Goal: Task Accomplishment & Management: Complete application form

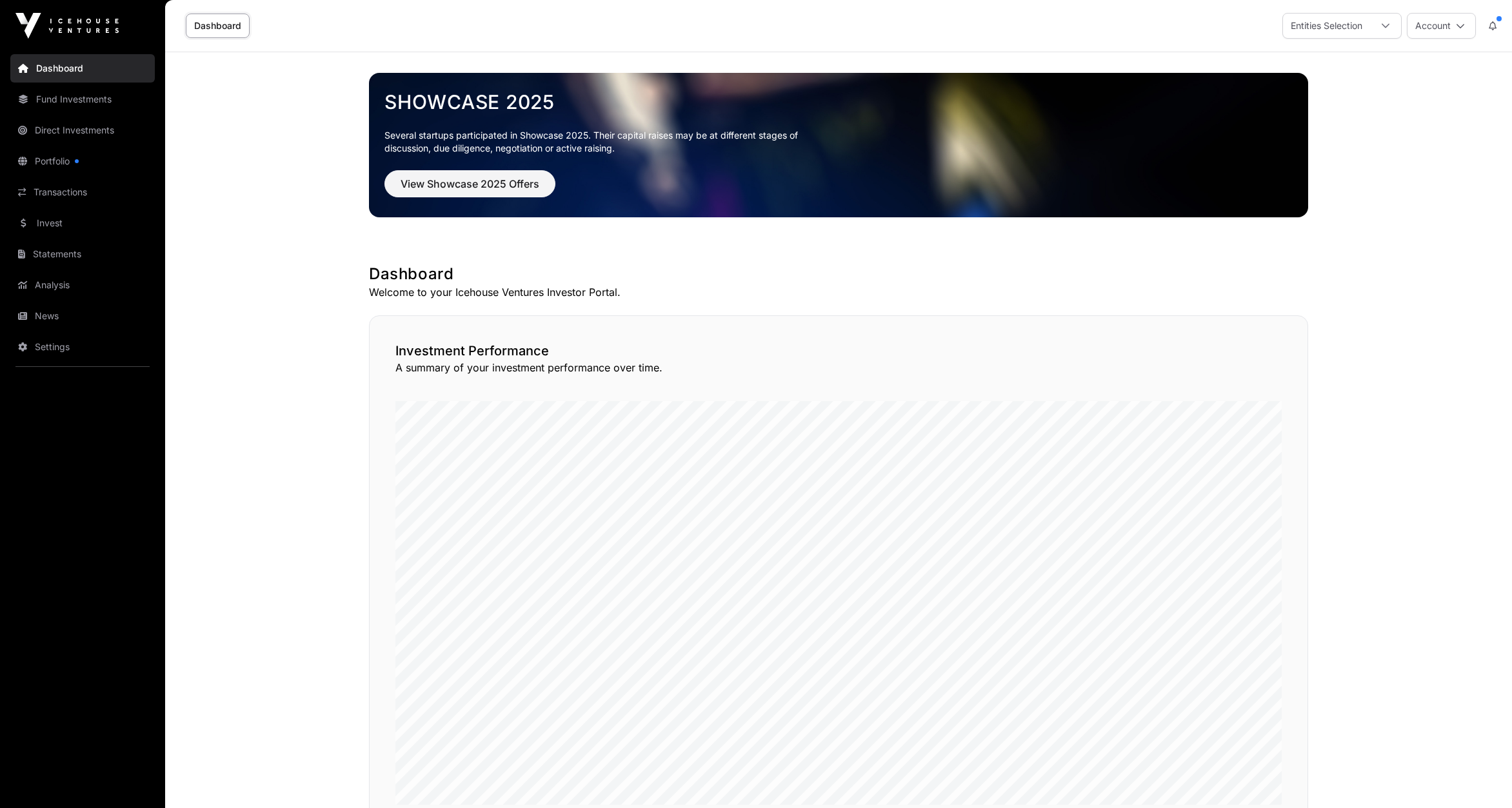
click at [54, 220] on link "Invest" at bounding box center [82, 223] width 144 height 28
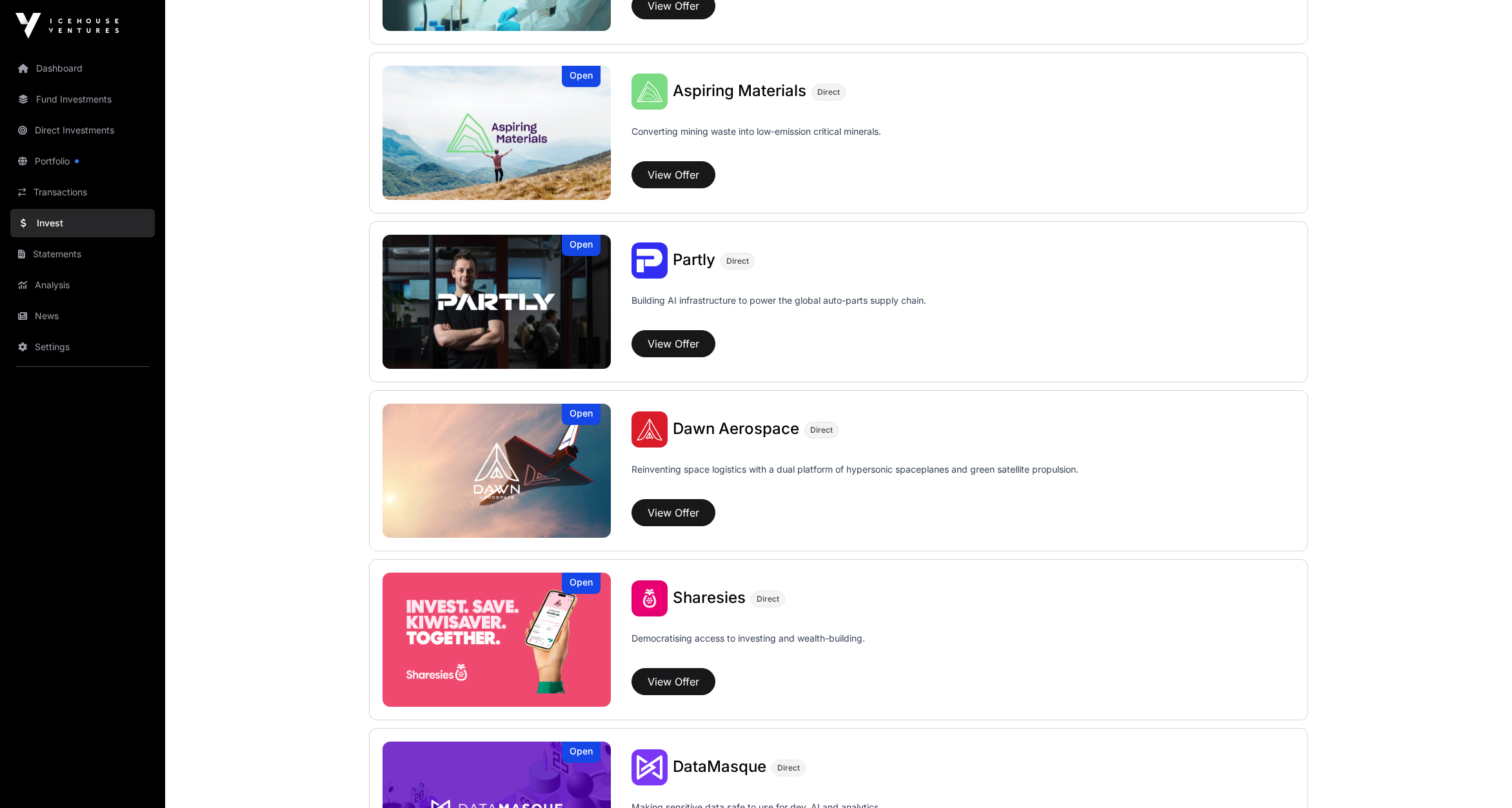
scroll to position [1274, 0]
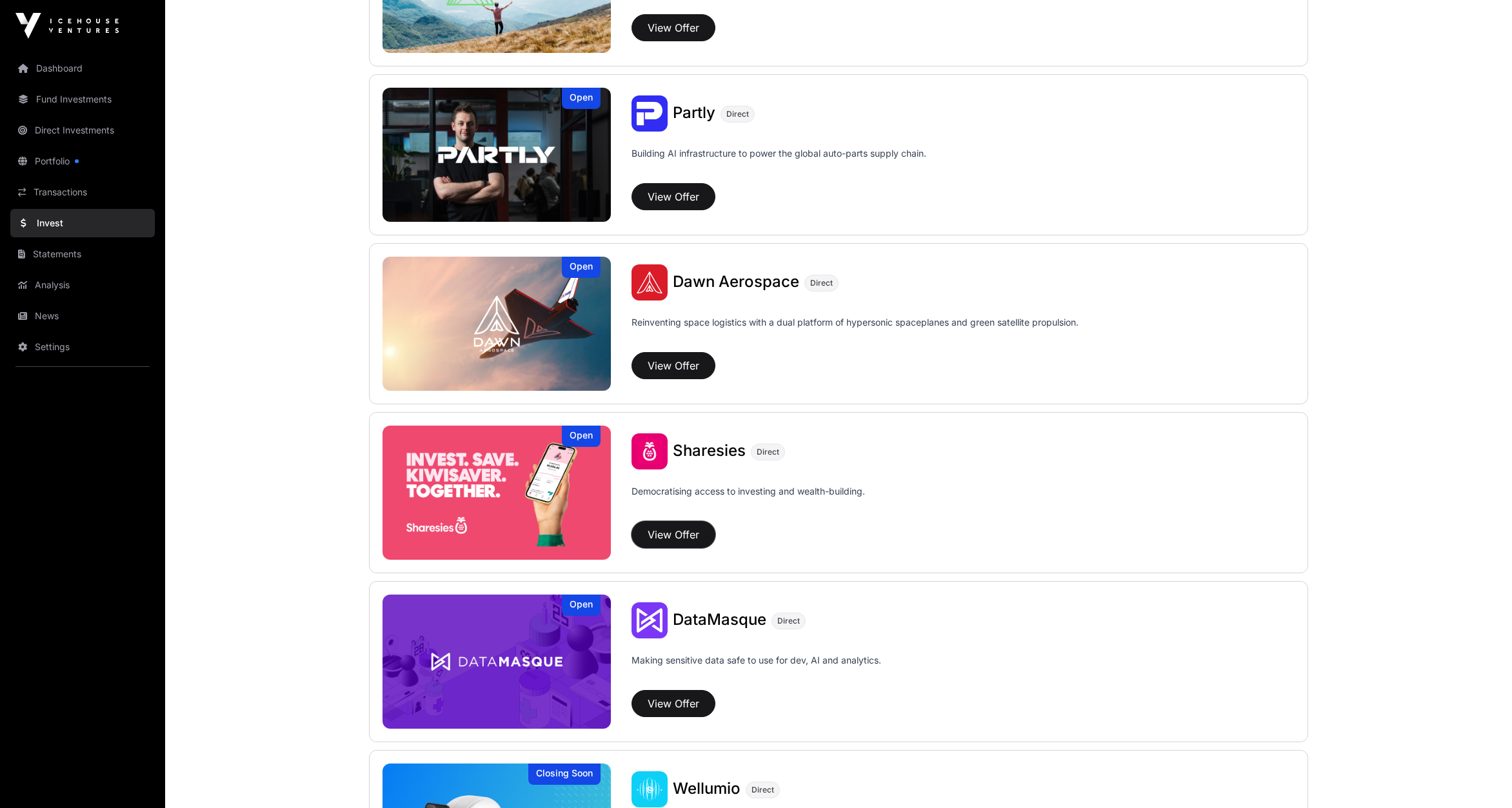
click at [674, 533] on button "View Offer" at bounding box center [673, 534] width 84 height 27
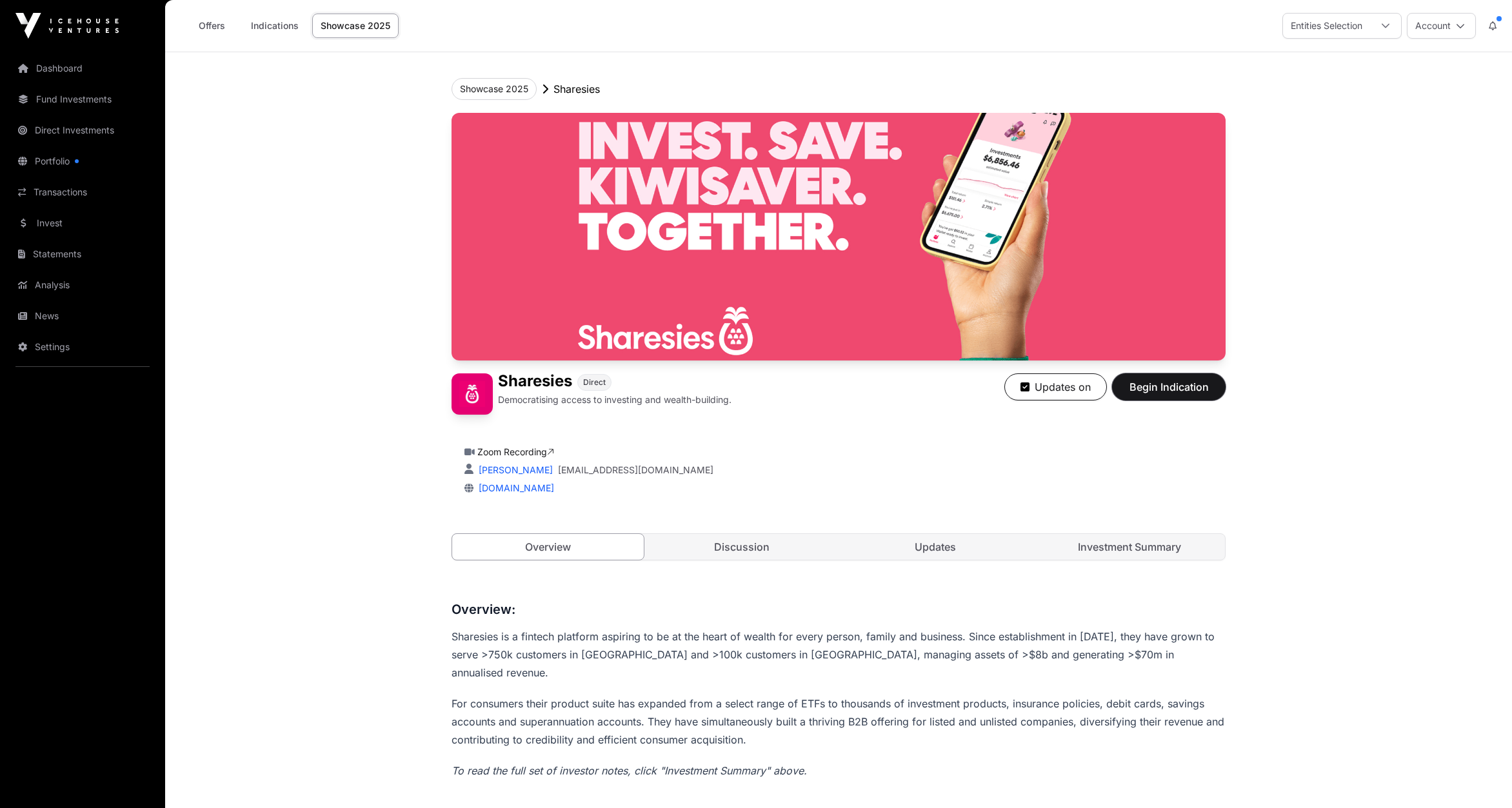
click at [1171, 381] on span "Begin Indication" at bounding box center [1168, 387] width 81 height 16
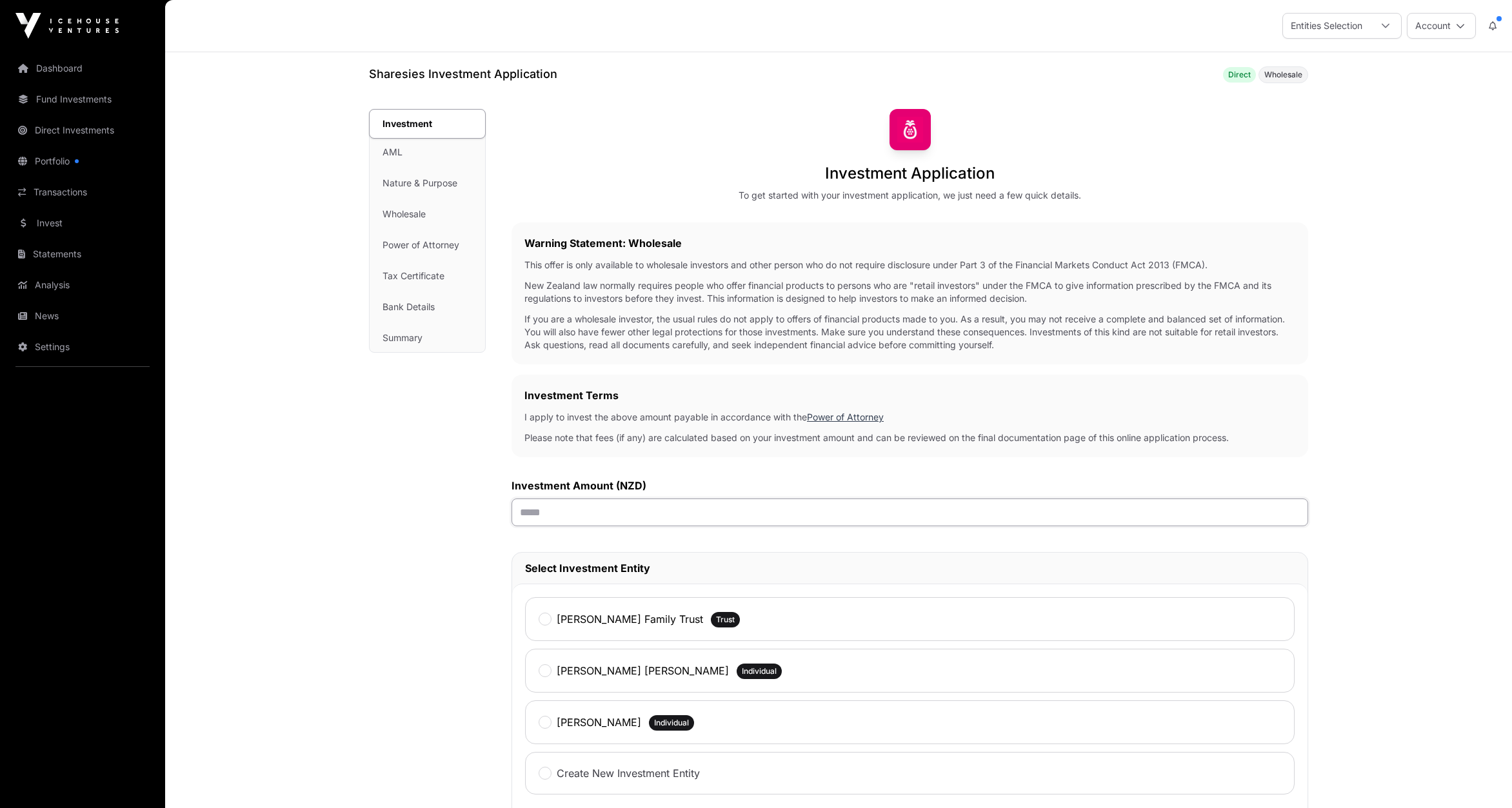
click at [555, 508] on input "text" at bounding box center [909, 512] width 796 height 28
type input "*******"
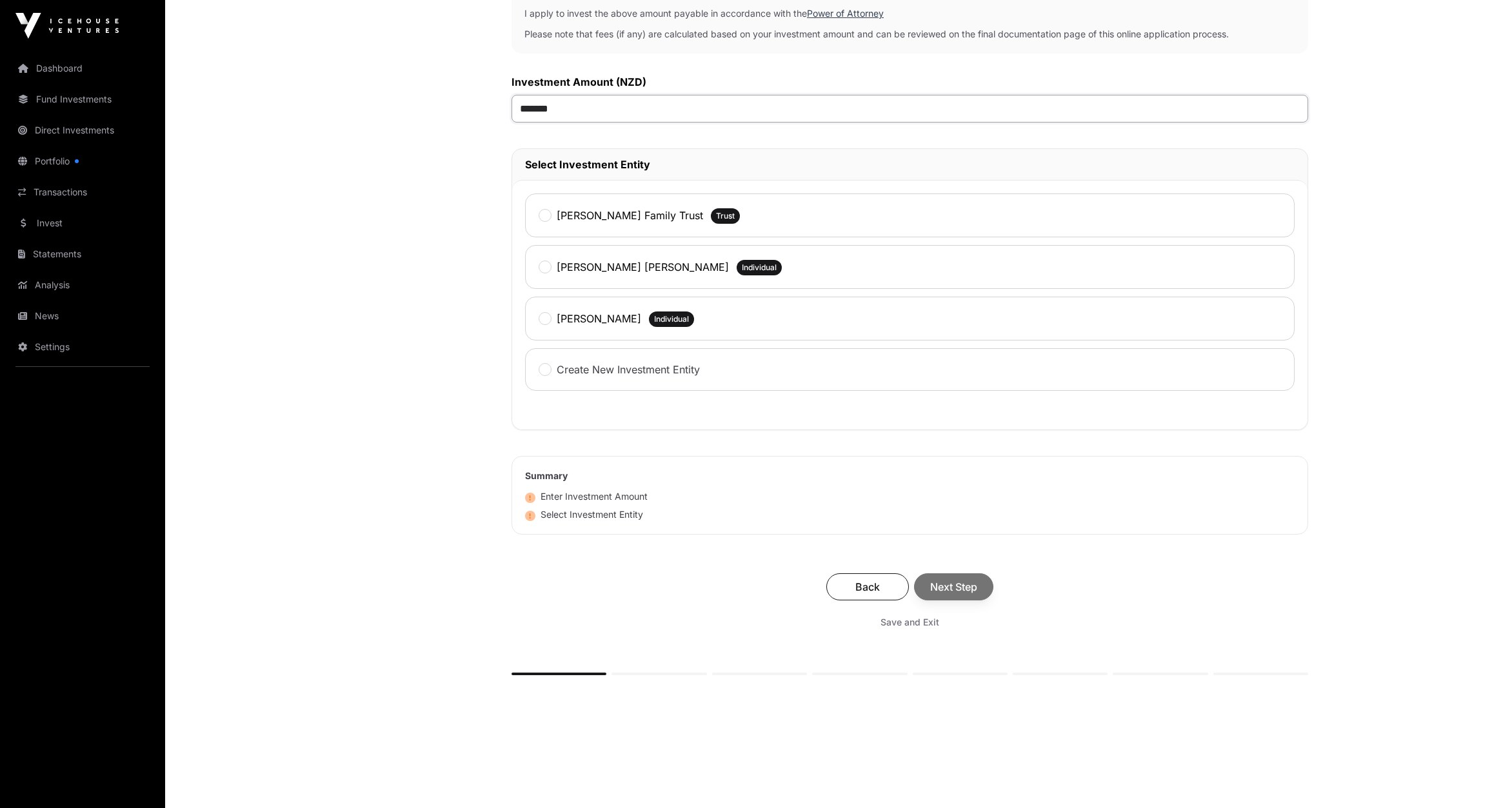
scroll to position [426, 0]
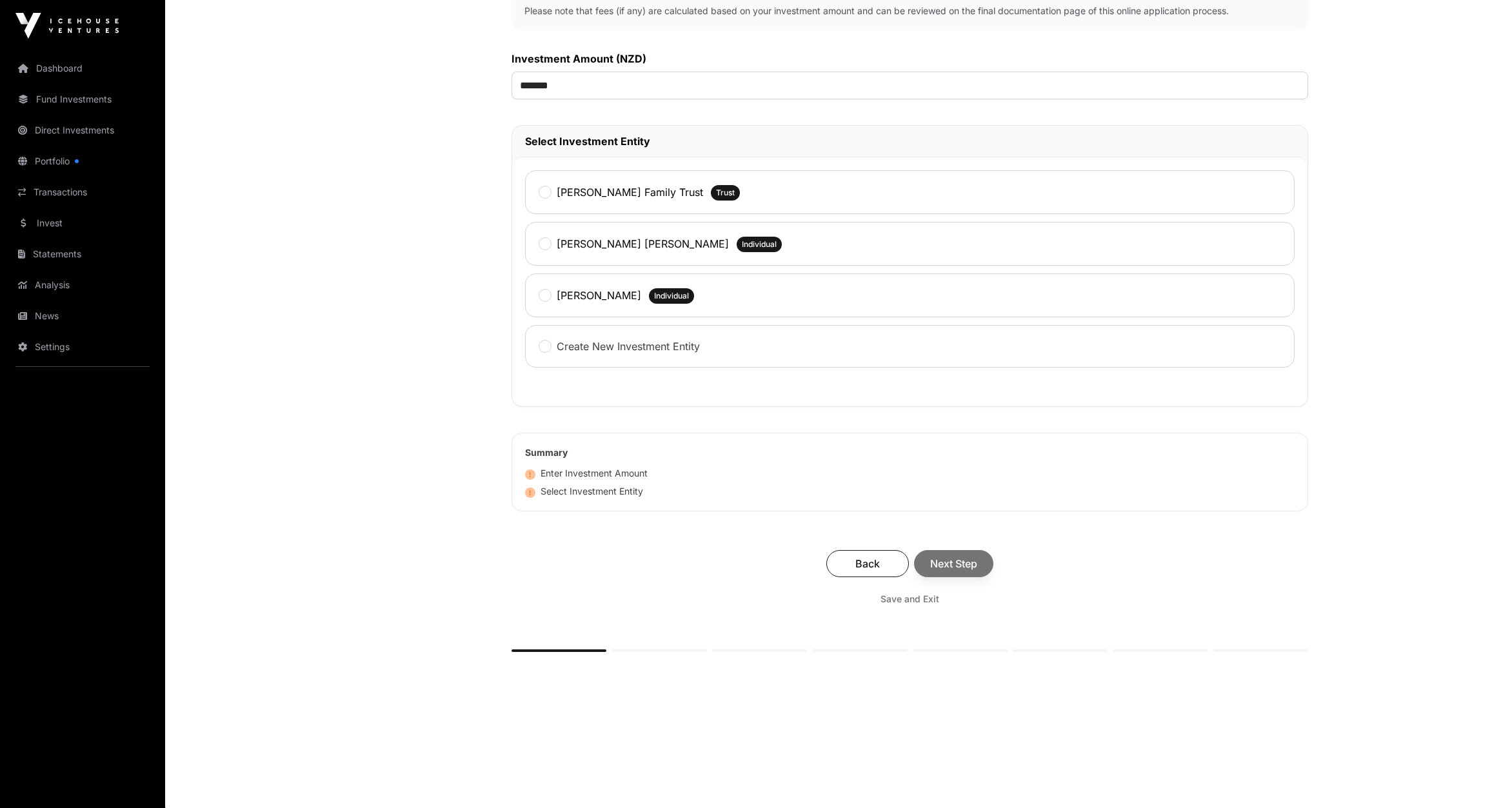
click at [954, 565] on div "Back Next Step" at bounding box center [909, 563] width 771 height 27
click at [638, 187] on label "[PERSON_NAME] Family Trust" at bounding box center [630, 193] width 147 height 16
click at [944, 567] on span "Next Step" at bounding box center [953, 564] width 47 height 16
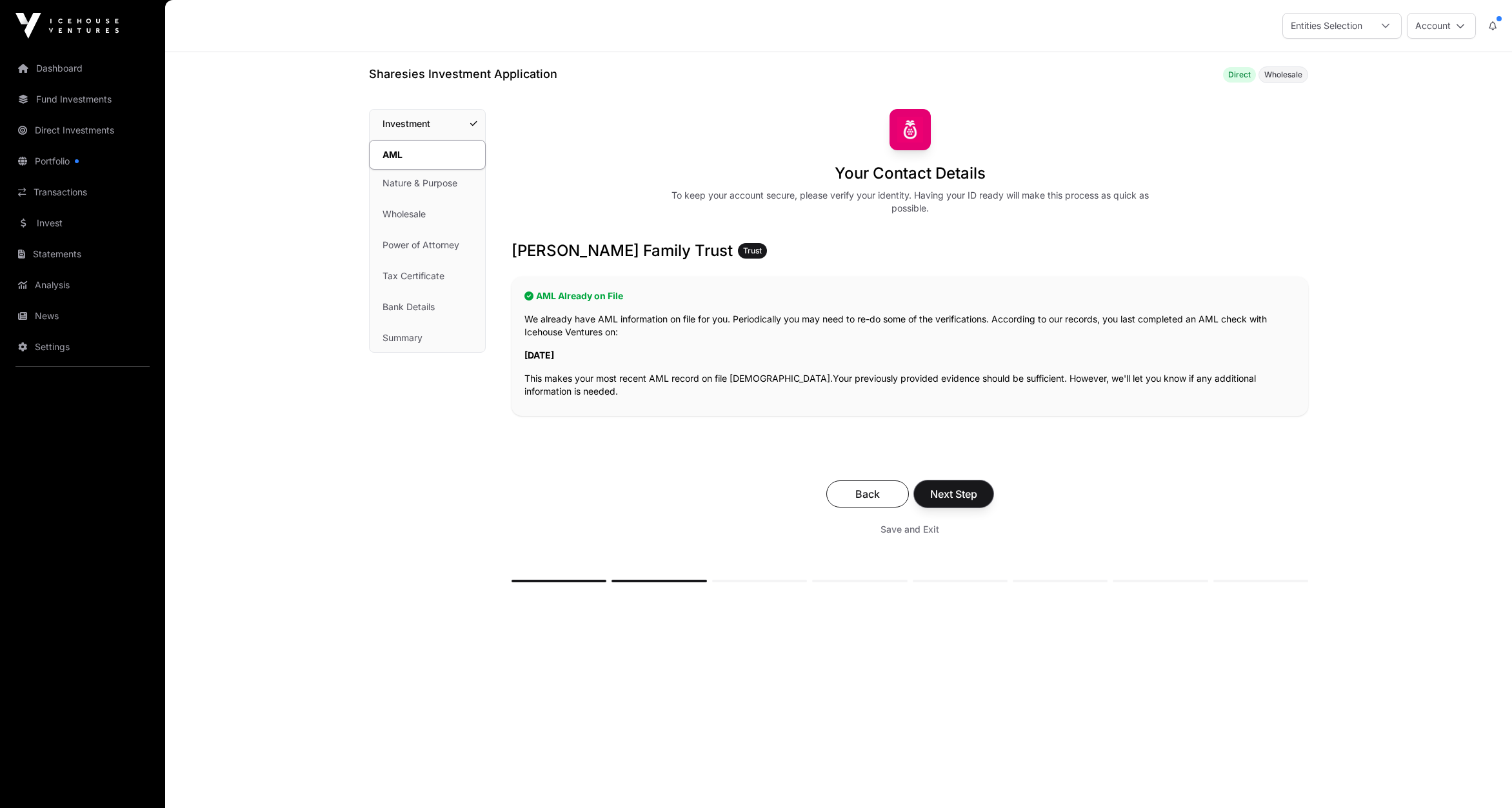
click at [958, 496] on span "Next Step" at bounding box center [953, 494] width 47 height 16
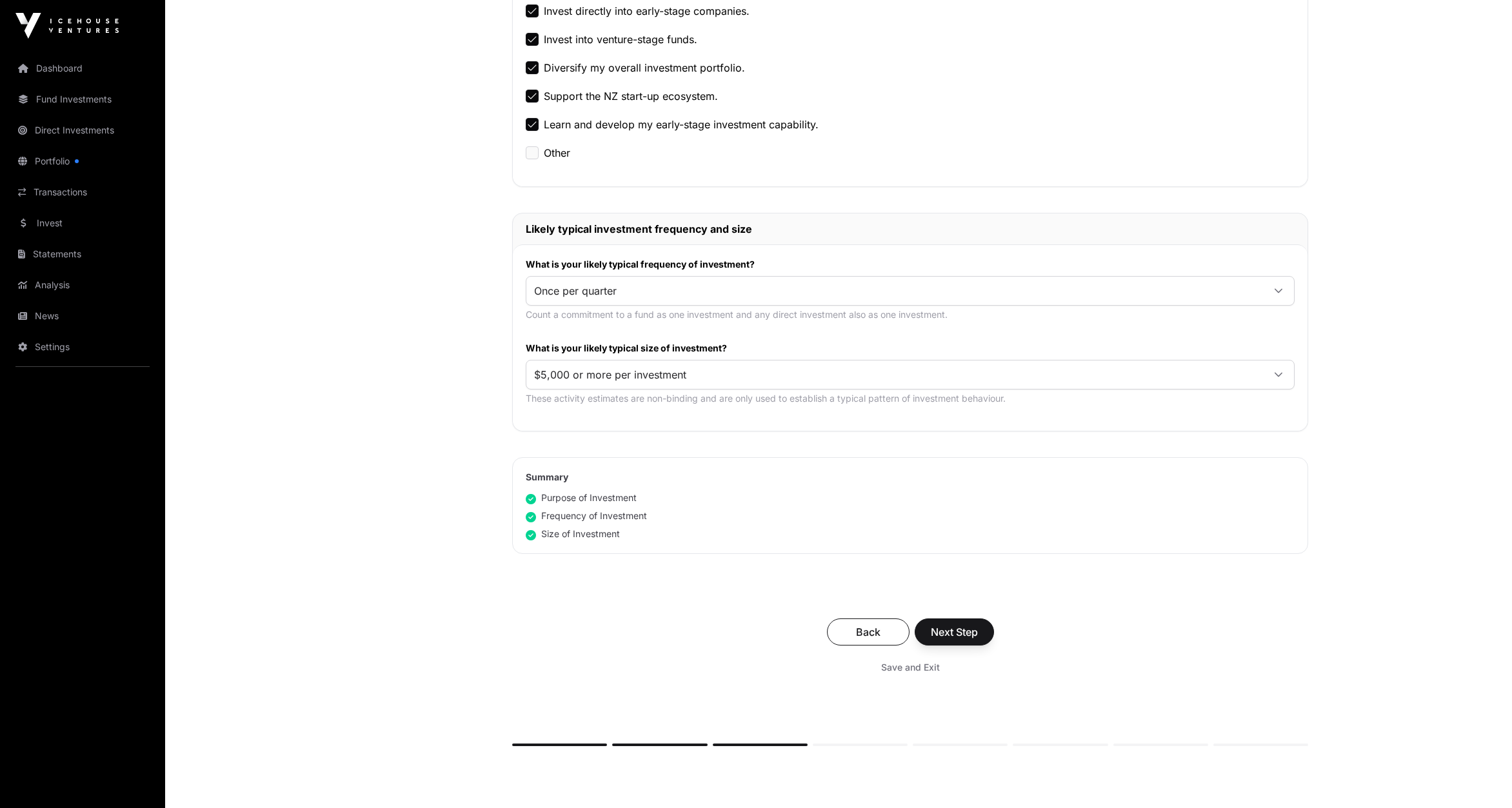
scroll to position [470, 0]
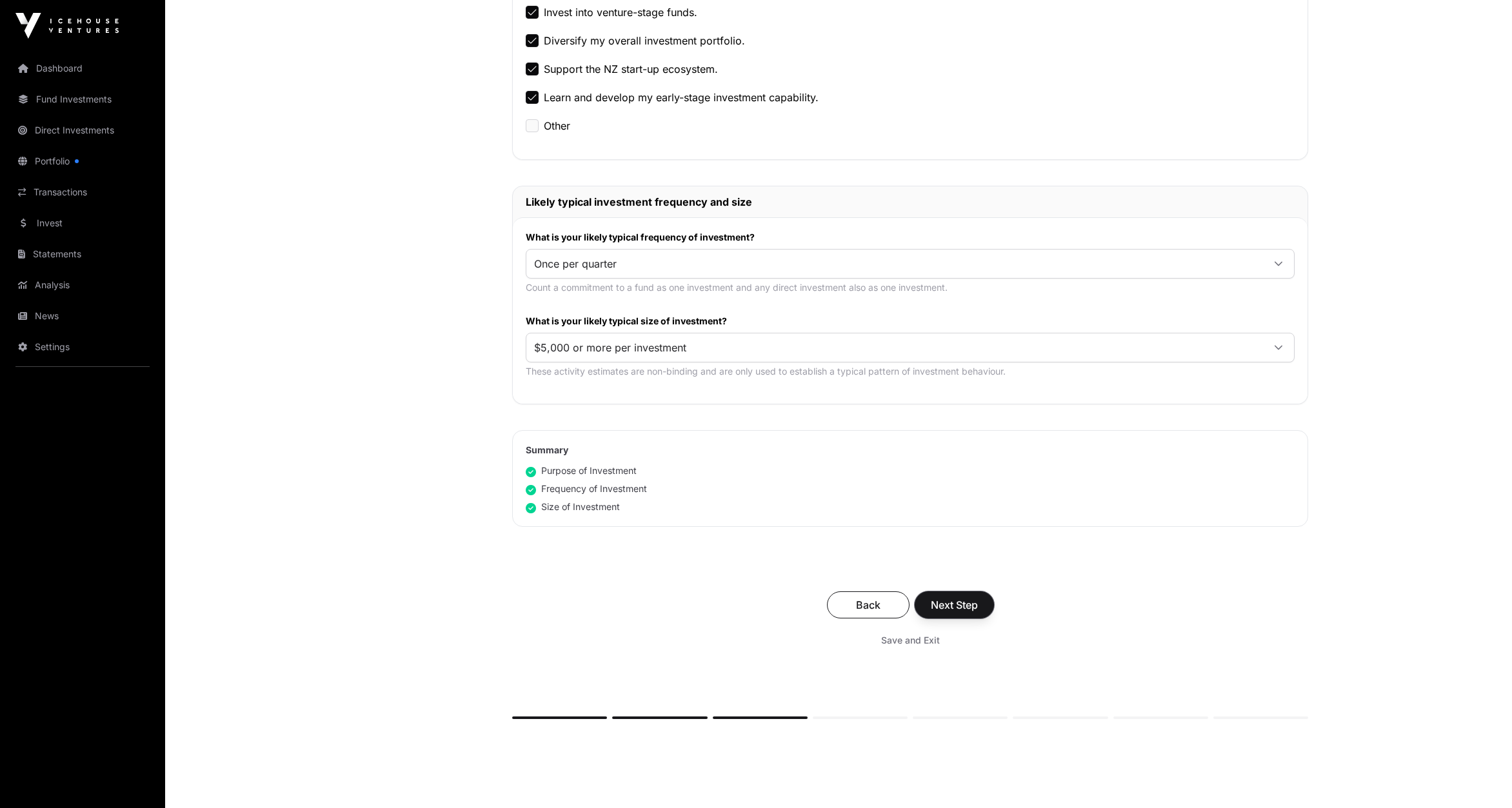
click at [958, 597] on span "Next Step" at bounding box center [954, 605] width 47 height 16
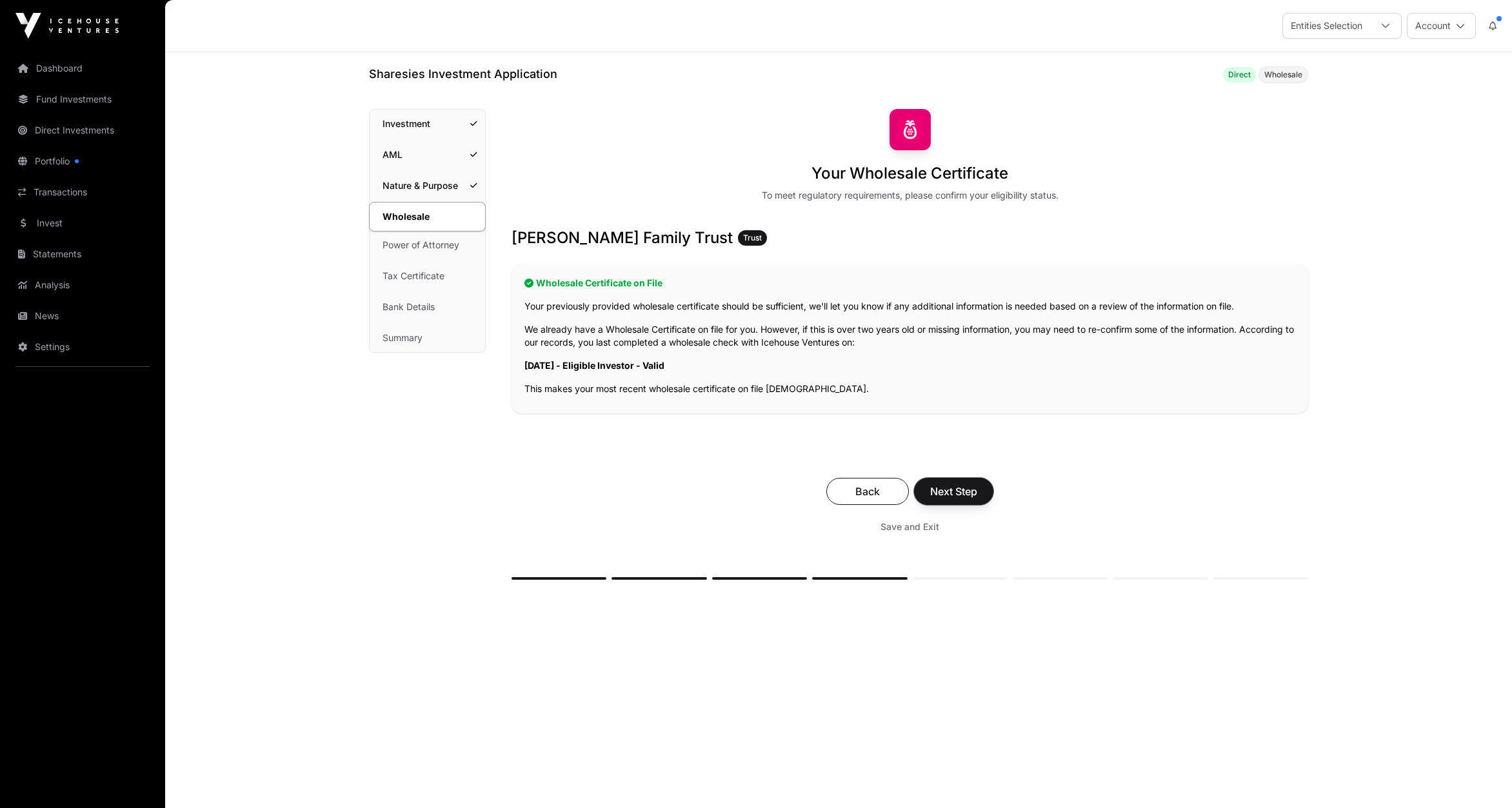
click at [965, 491] on span "Next Step" at bounding box center [953, 491] width 47 height 16
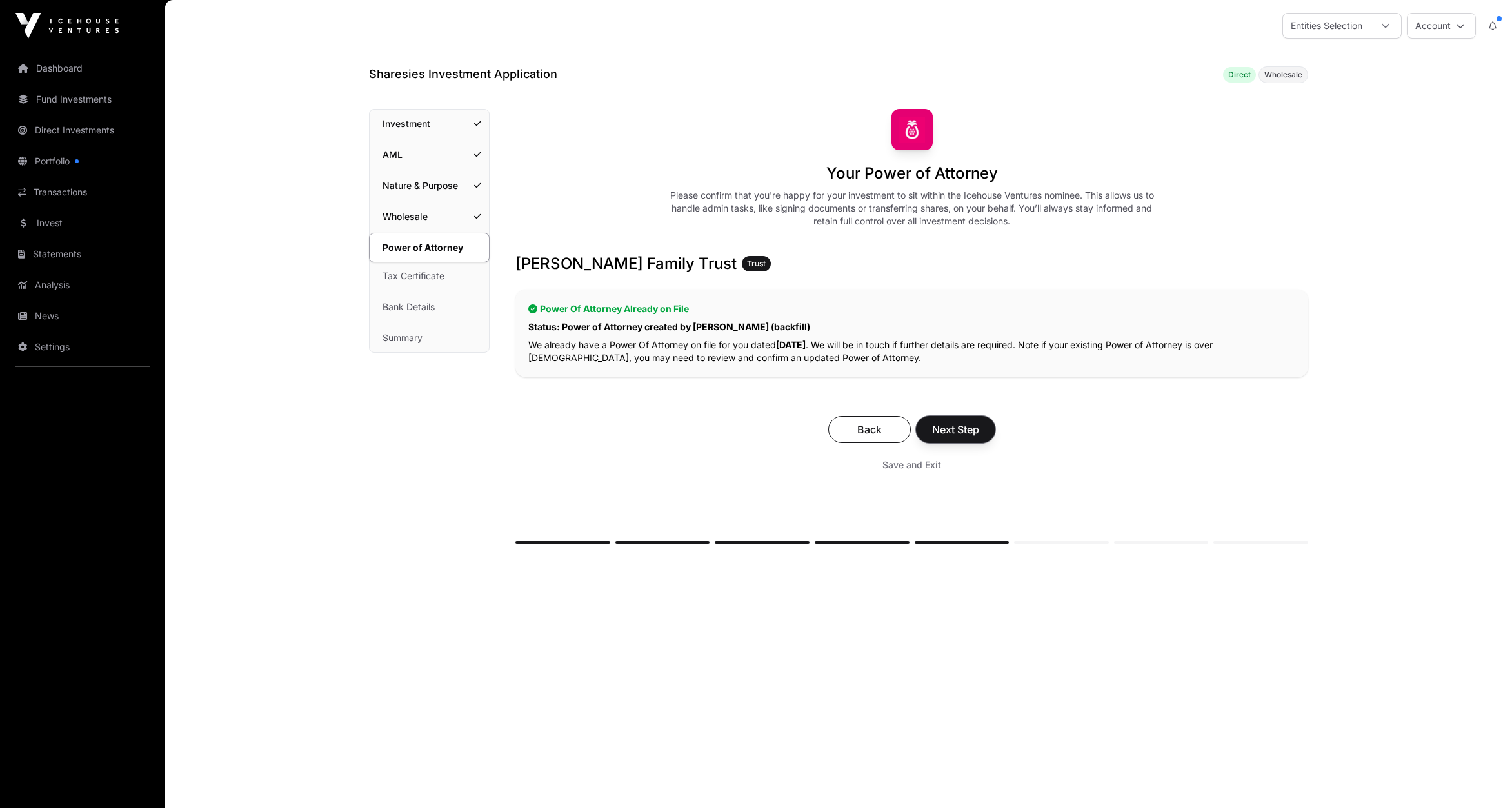
click at [964, 431] on span "Next Step" at bounding box center [955, 429] width 47 height 16
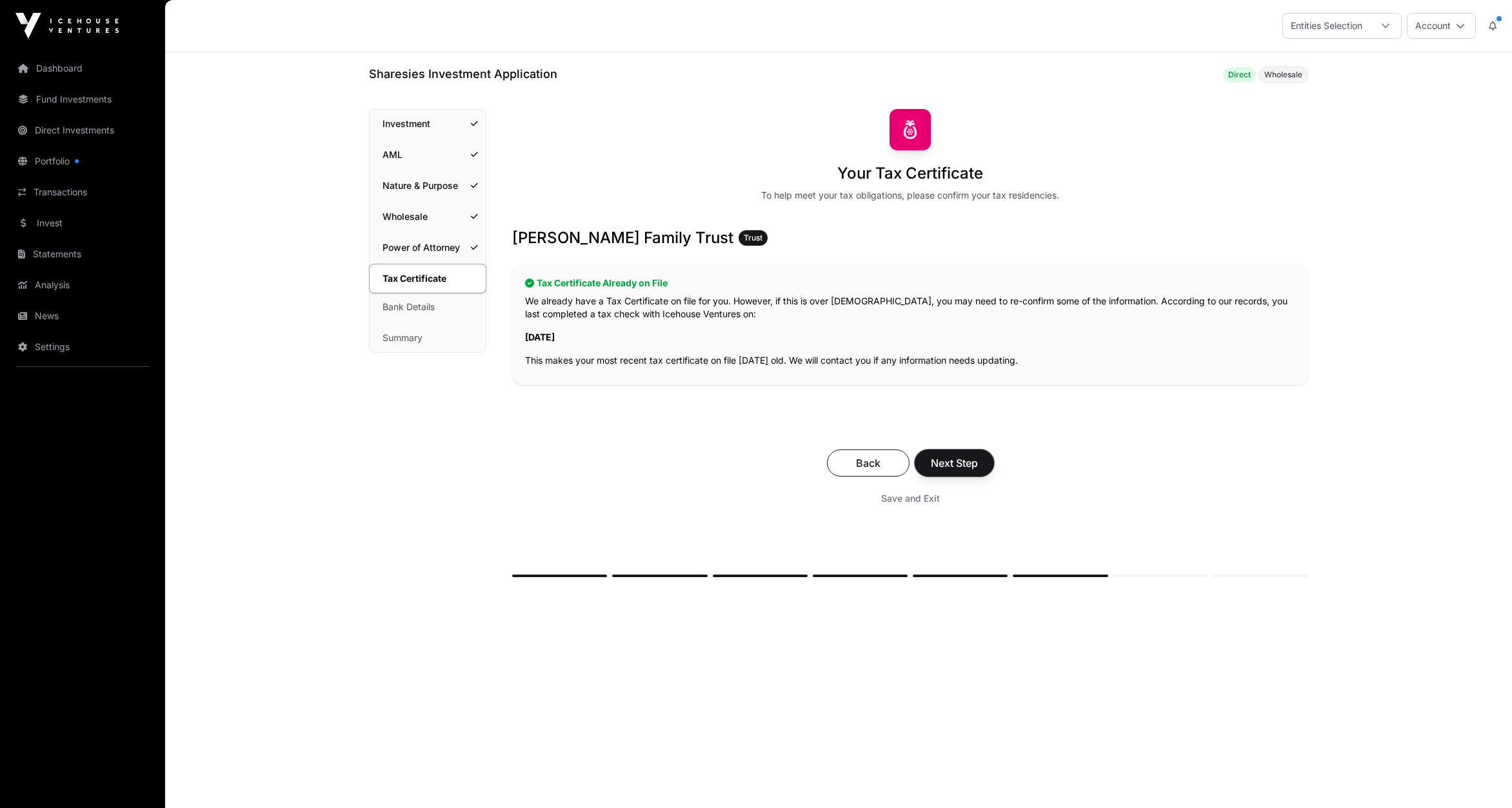
click at [965, 466] on span "Next Step" at bounding box center [954, 463] width 47 height 16
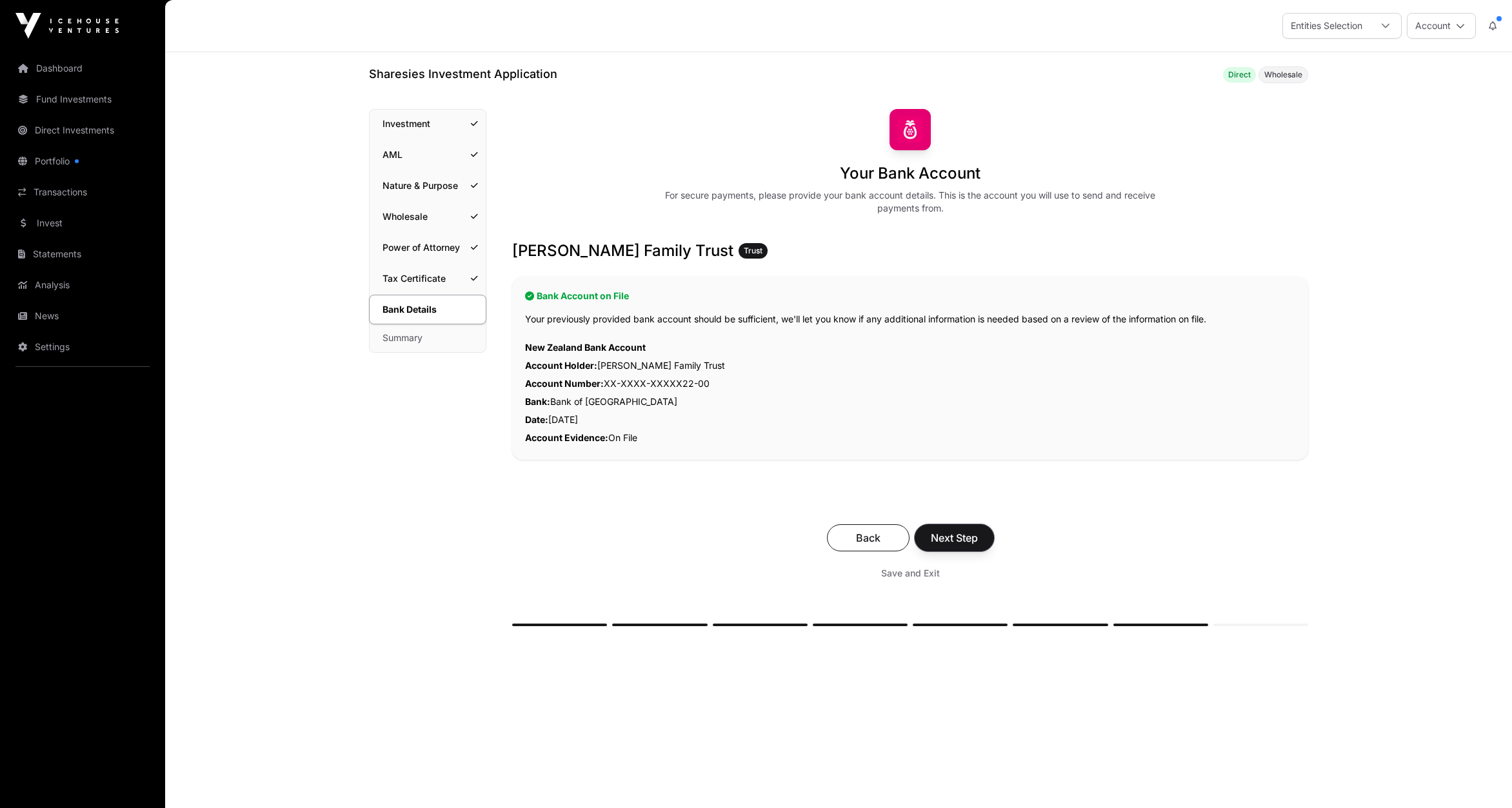
click at [957, 542] on span "Next Step" at bounding box center [954, 538] width 47 height 16
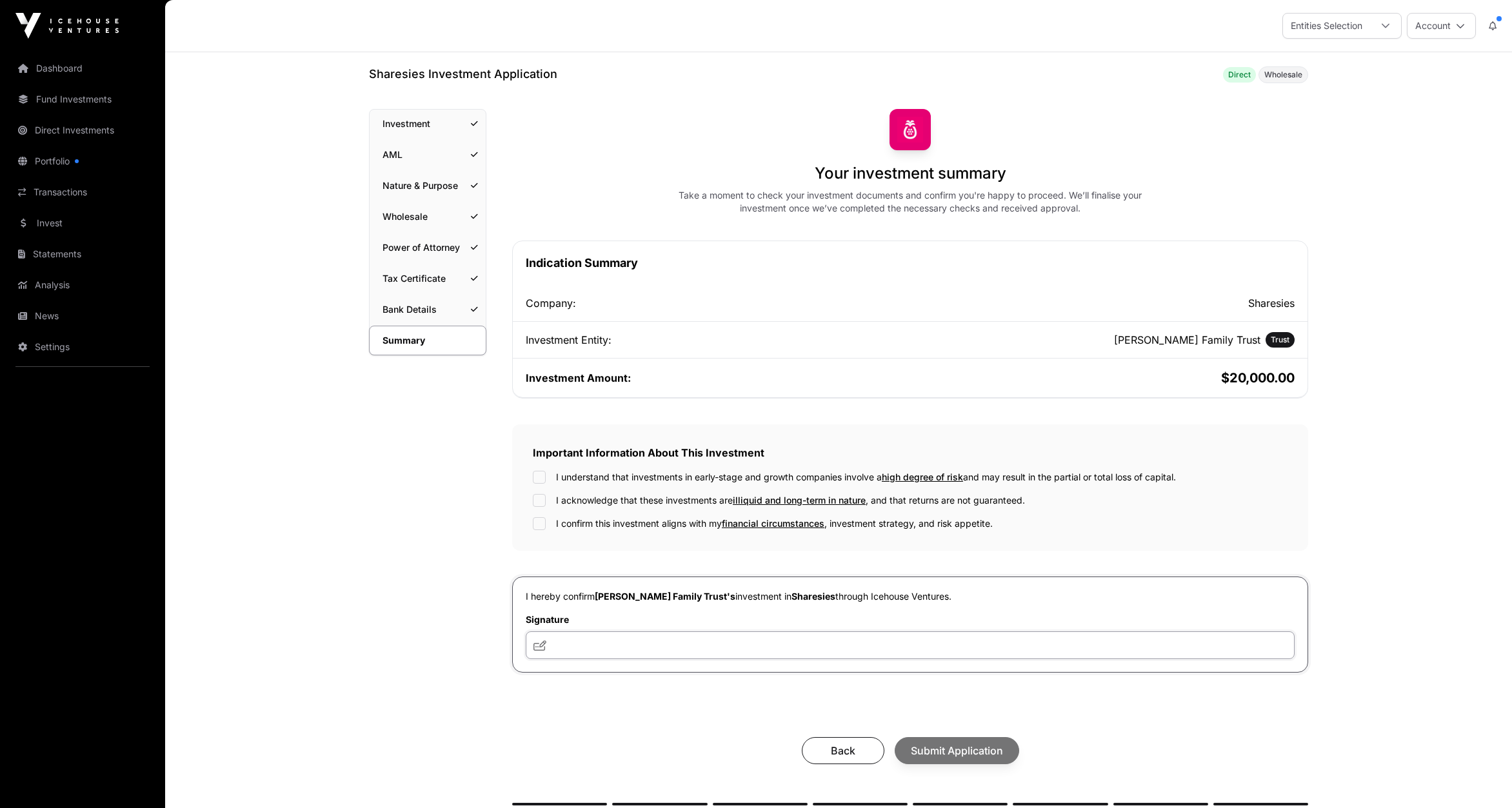
click at [604, 638] on input "text" at bounding box center [910, 645] width 769 height 28
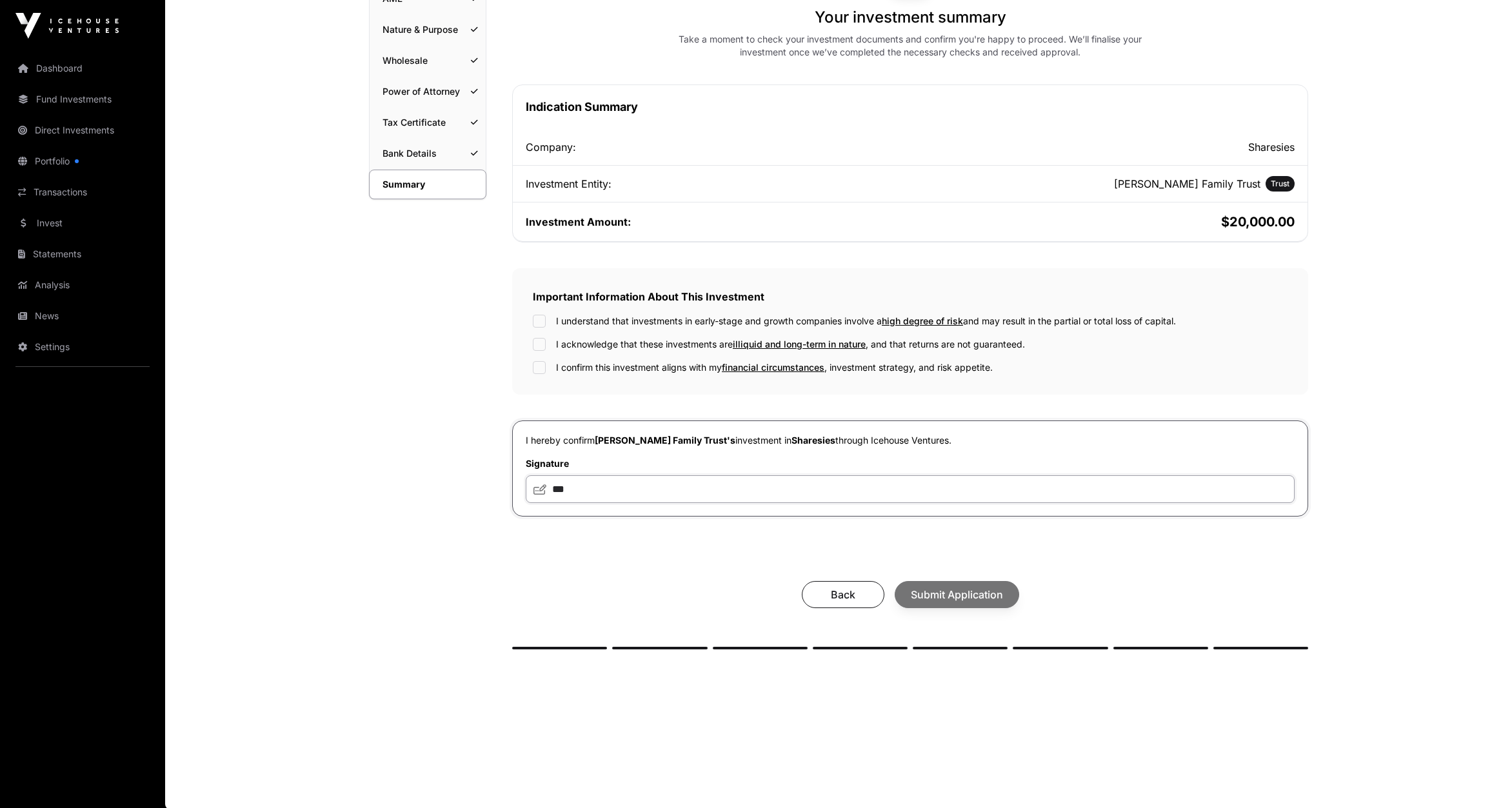
type input "***"
click at [942, 587] on div "Back Submit Application" at bounding box center [910, 594] width 770 height 27
click at [957, 599] on span "Submit Application" at bounding box center [957, 595] width 92 height 16
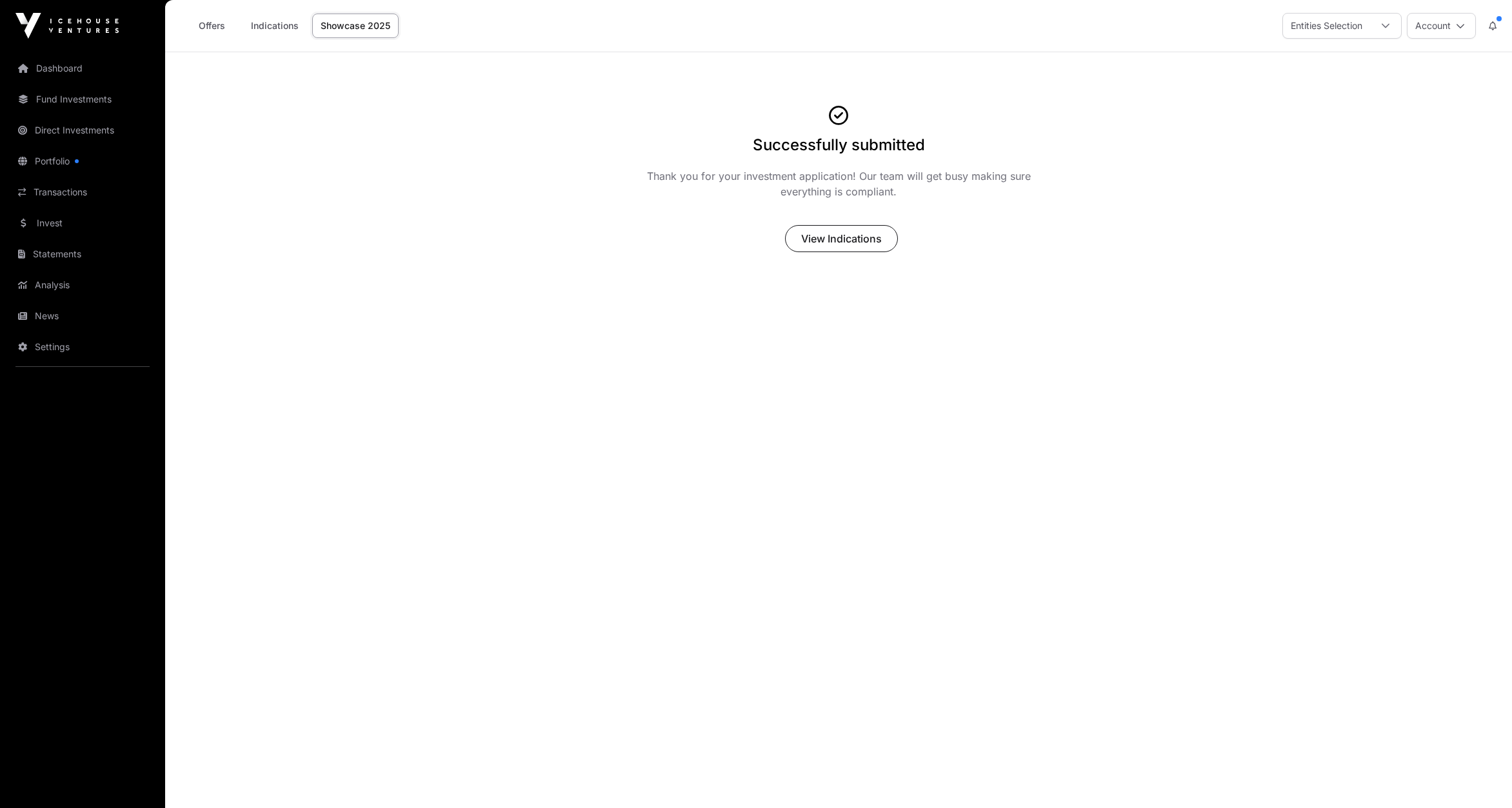
click at [47, 227] on link "Invest" at bounding box center [82, 223] width 144 height 28
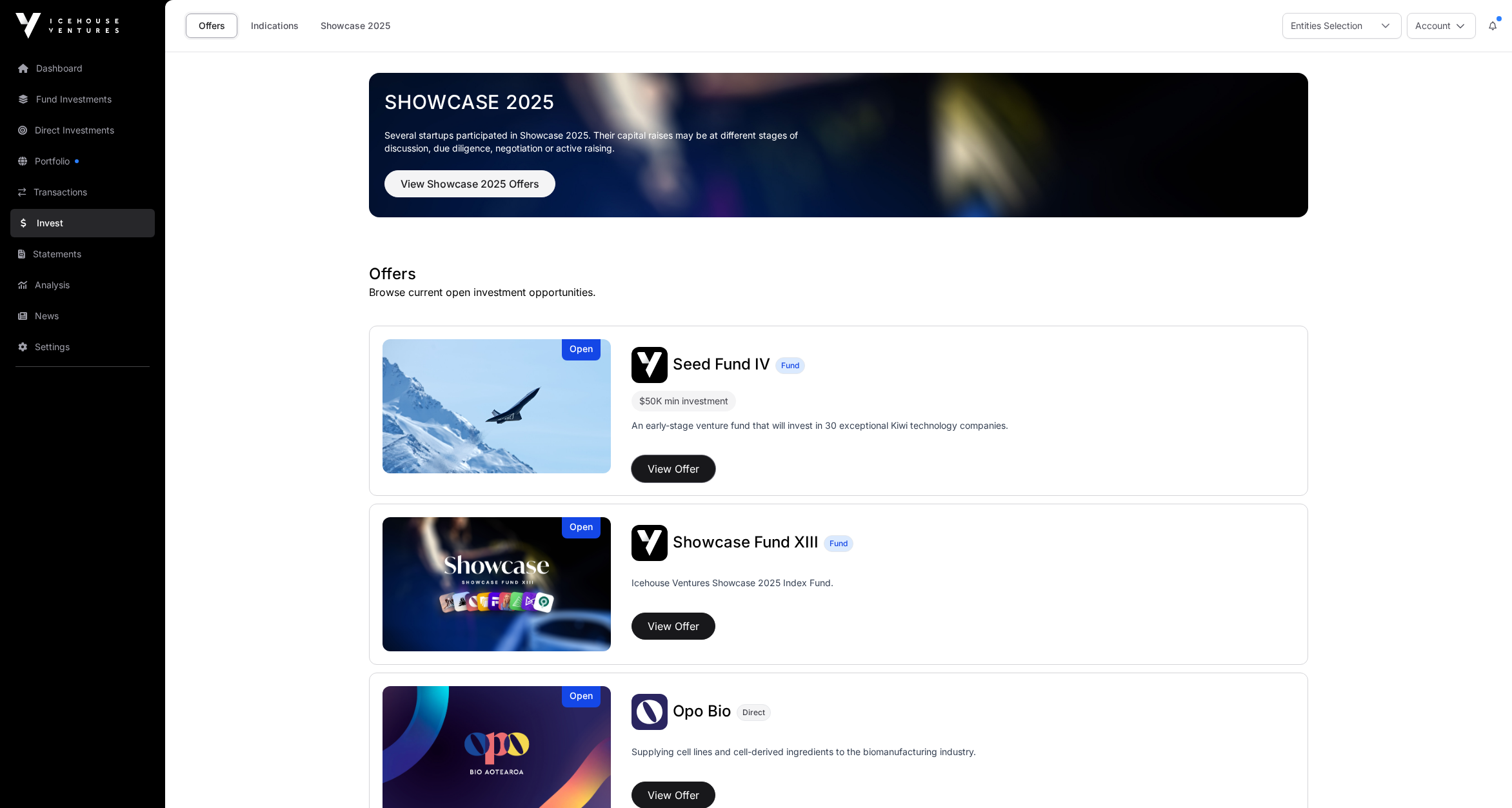
click at [673, 470] on button "View Offer" at bounding box center [673, 468] width 84 height 27
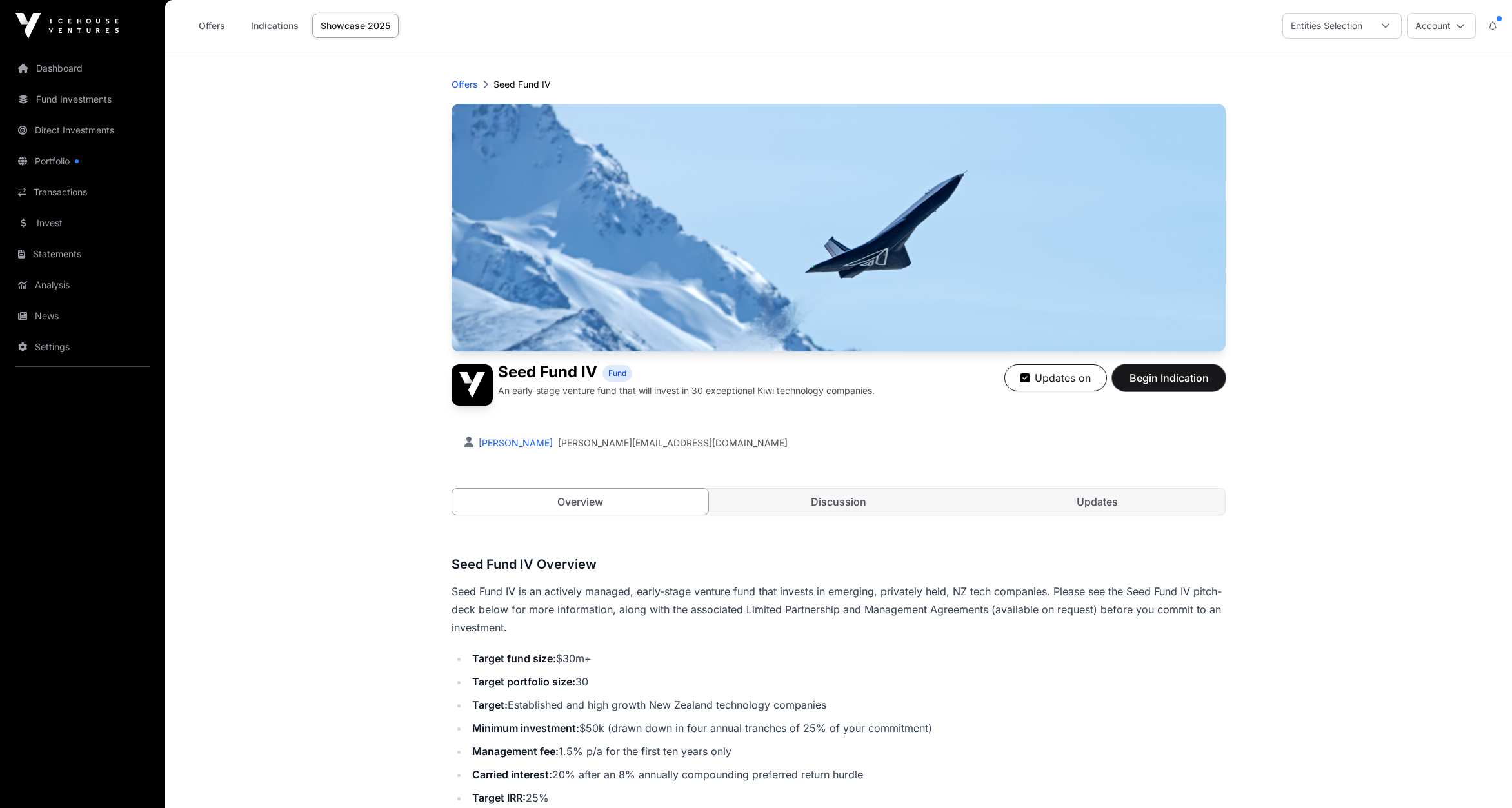
click at [1186, 376] on span "Begin Indication" at bounding box center [1168, 378] width 81 height 16
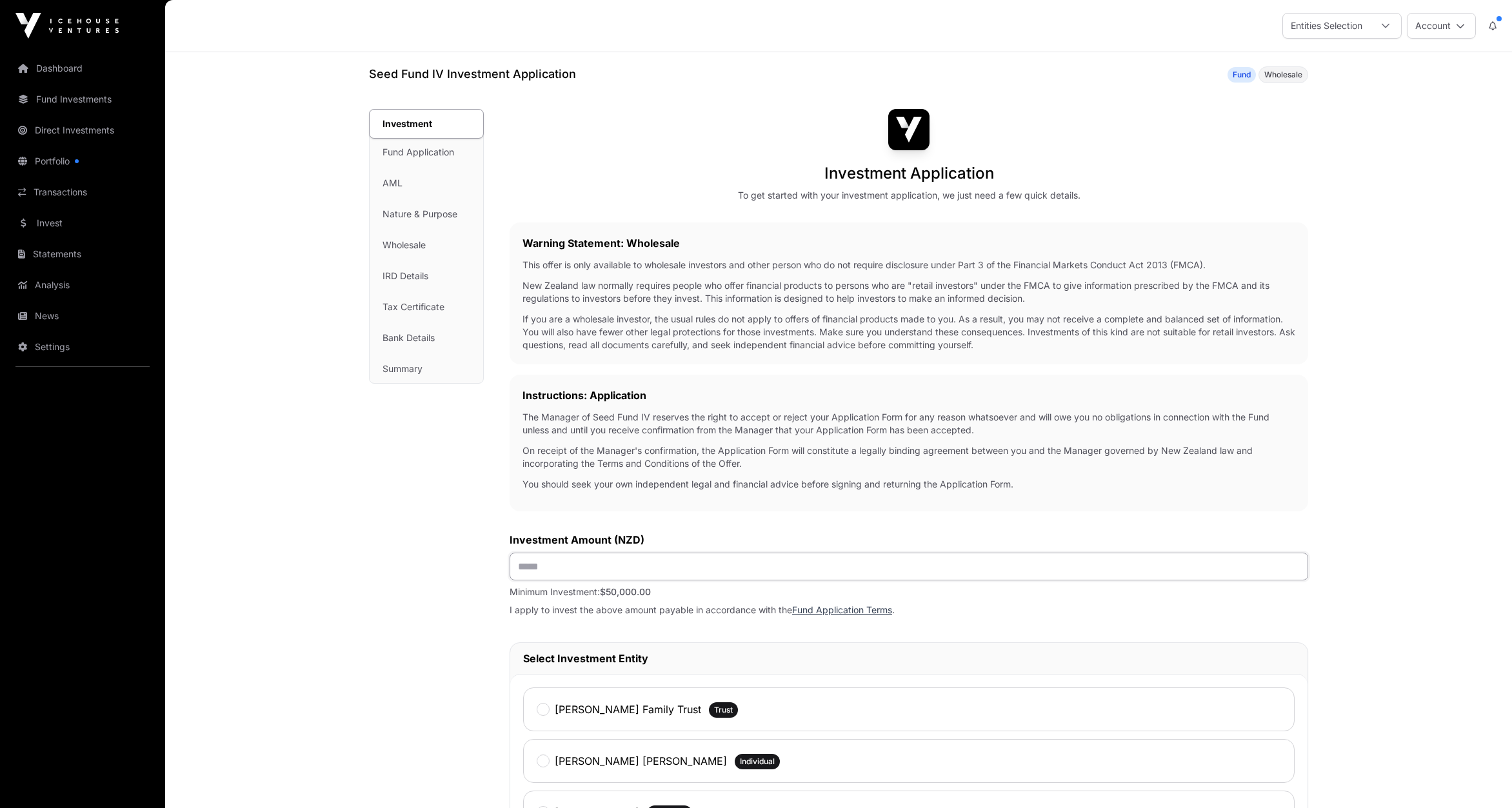
click at [539, 567] on input "text" at bounding box center [908, 566] width 799 height 28
type input "*******"
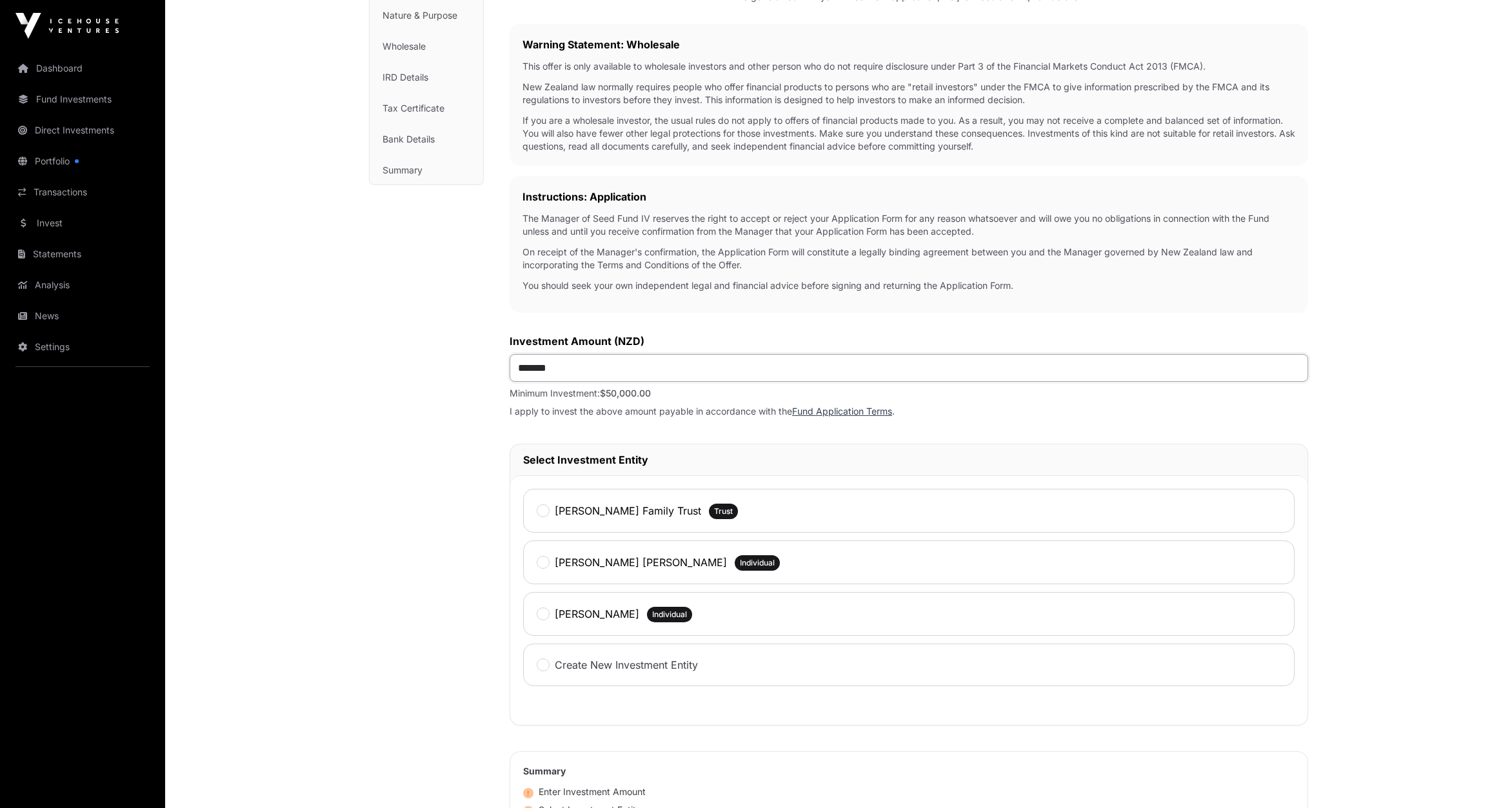
scroll to position [201, 0]
click at [607, 510] on label "[PERSON_NAME] Family Trust" at bounding box center [628, 508] width 147 height 16
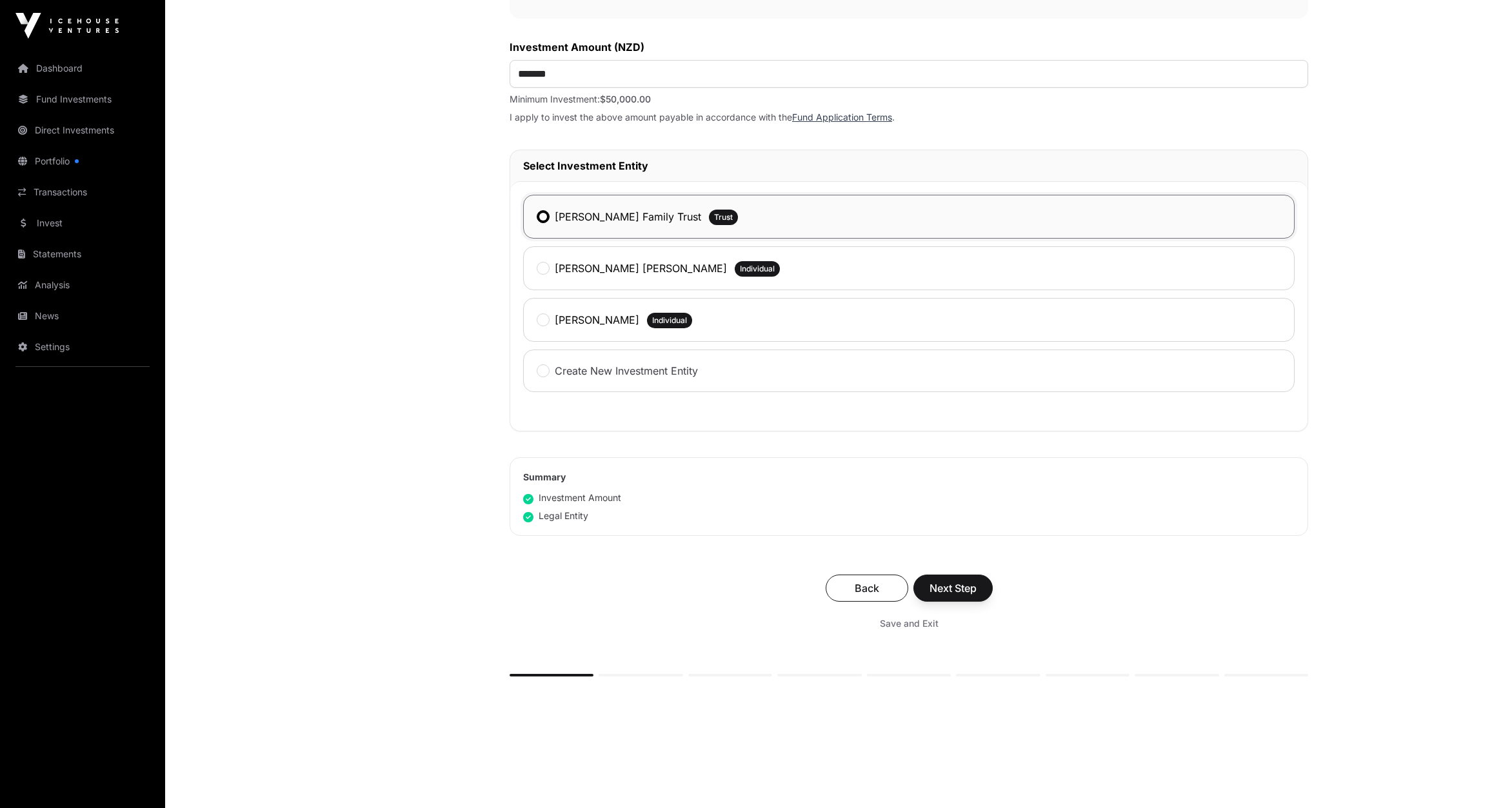
scroll to position [517, 0]
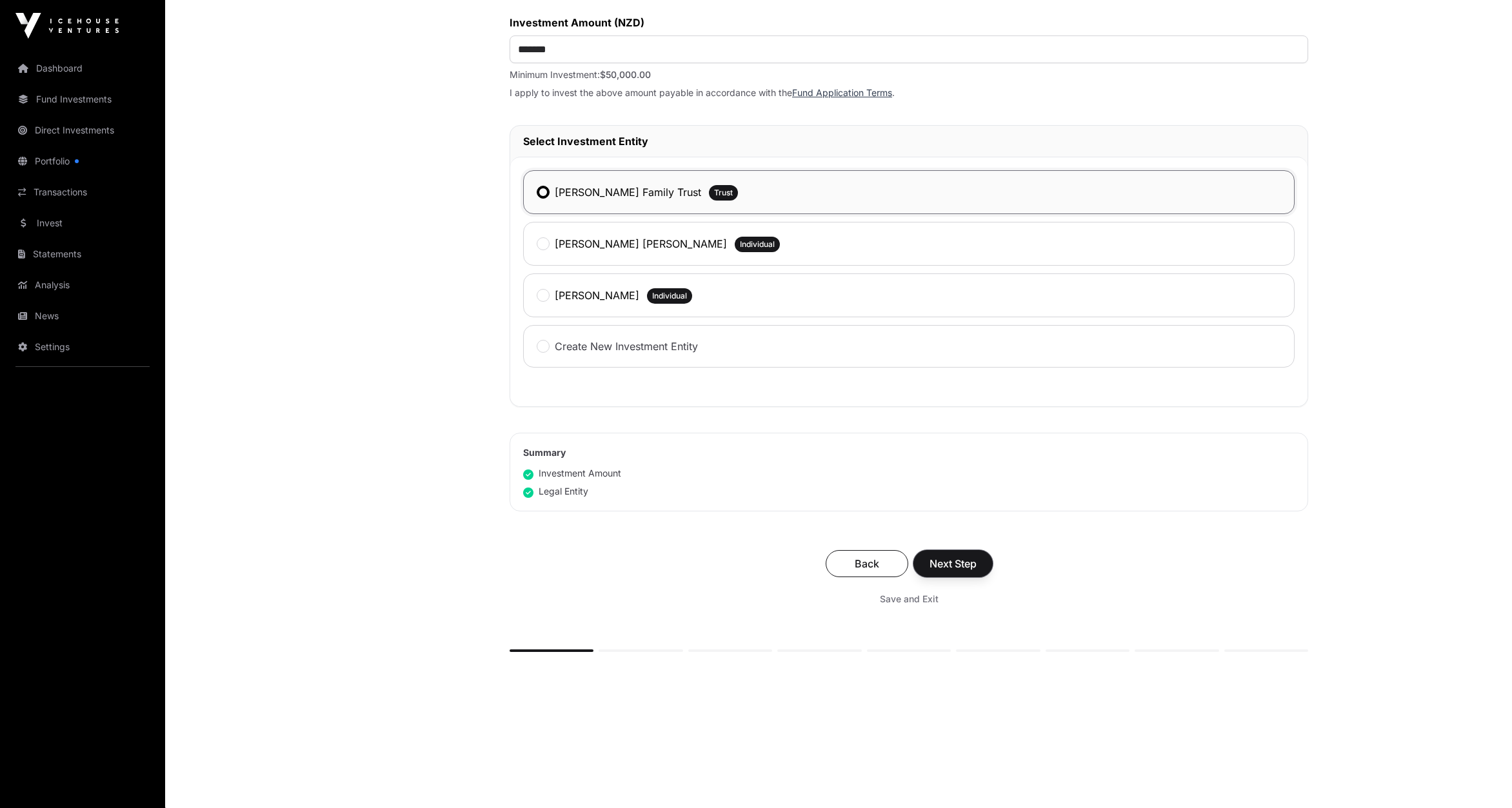
click at [967, 565] on span "Next Step" at bounding box center [952, 564] width 47 height 16
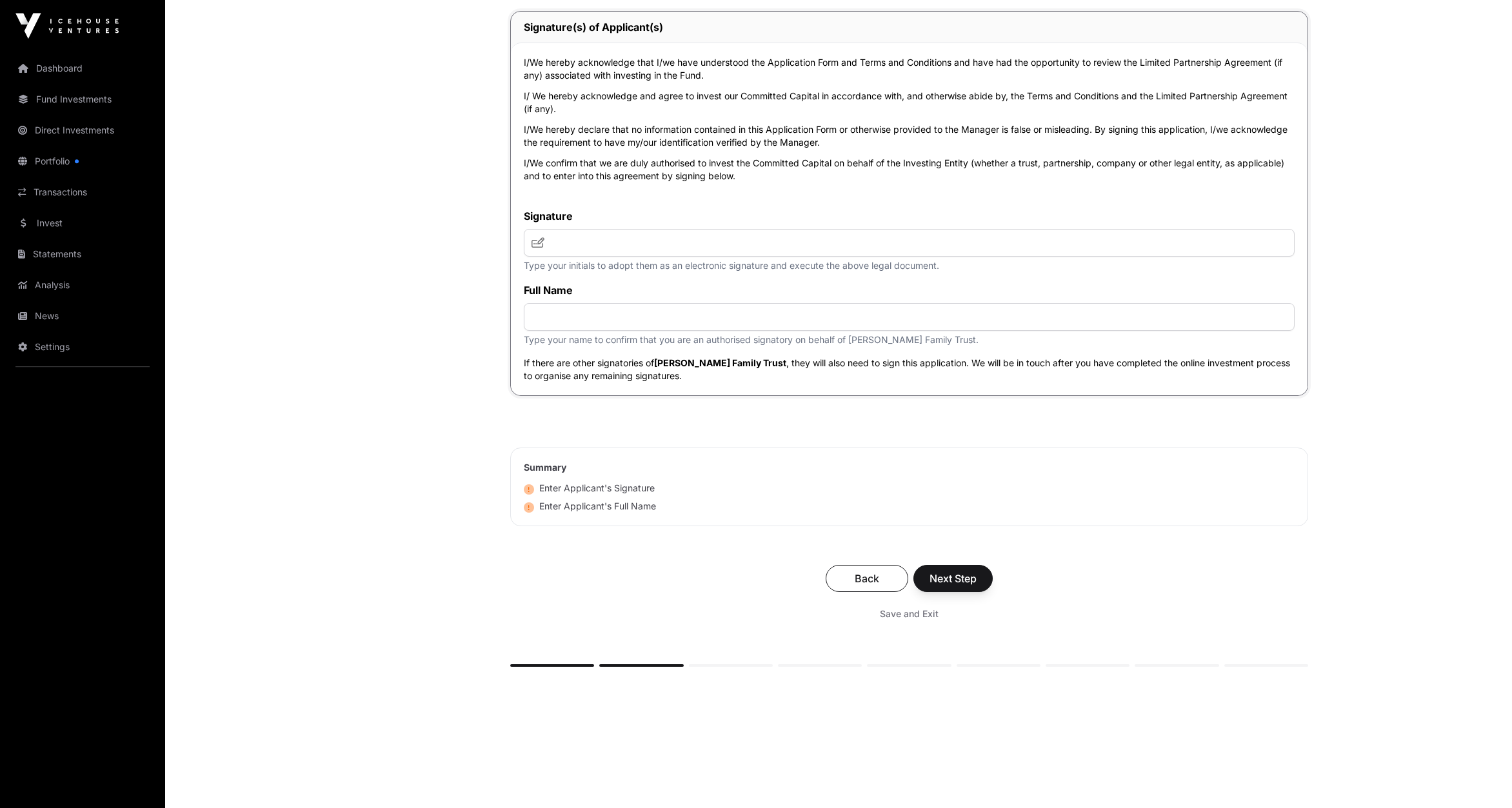
scroll to position [2749, 0]
click at [614, 235] on input "text" at bounding box center [908, 240] width 771 height 28
type input "***"
click at [557, 318] on input "text" at bounding box center [908, 314] width 771 height 28
click at [609, 312] on input "**********" at bounding box center [908, 314] width 771 height 28
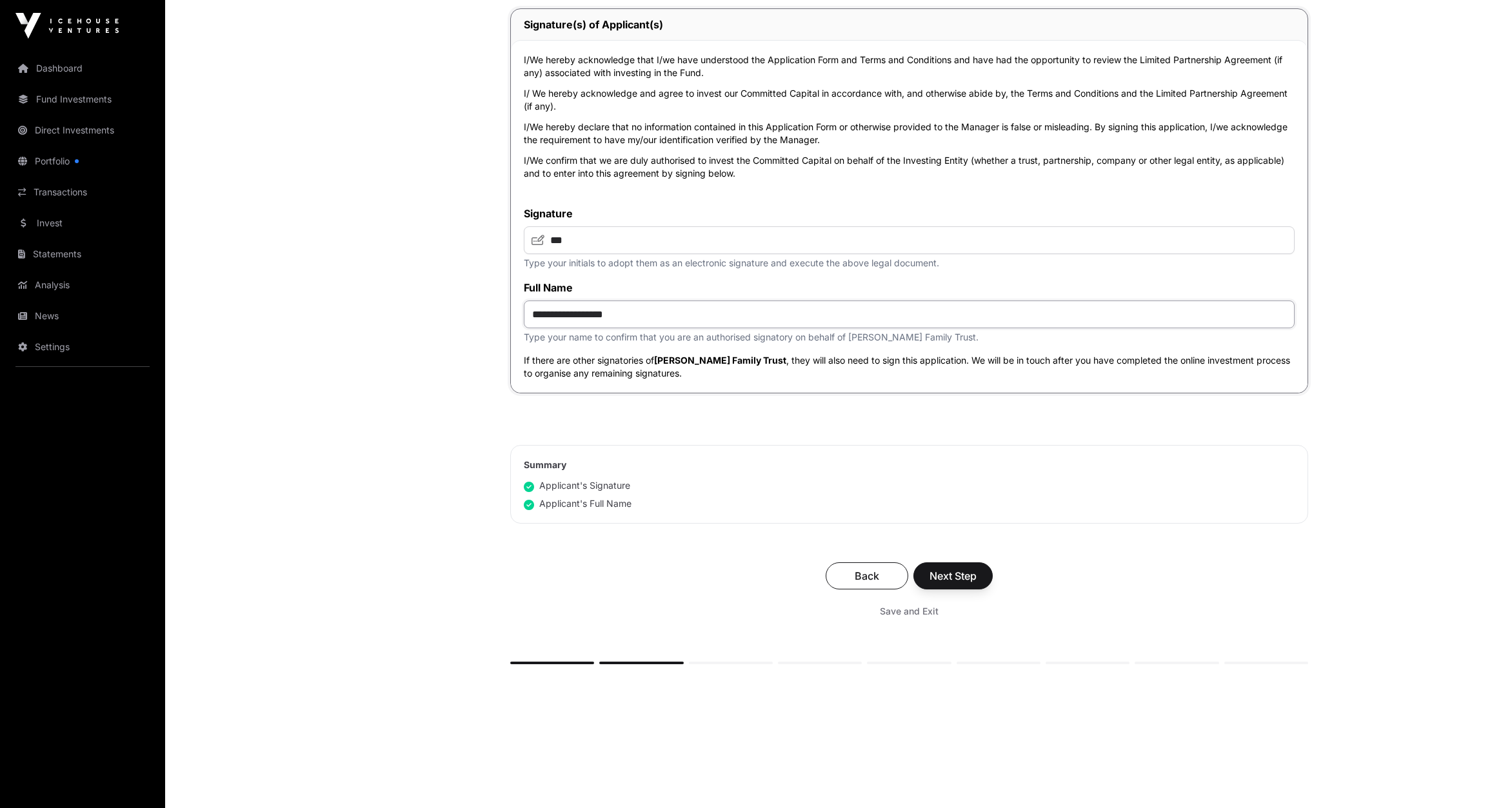
type input "**********"
click at [958, 578] on span "Next Step" at bounding box center [952, 576] width 47 height 16
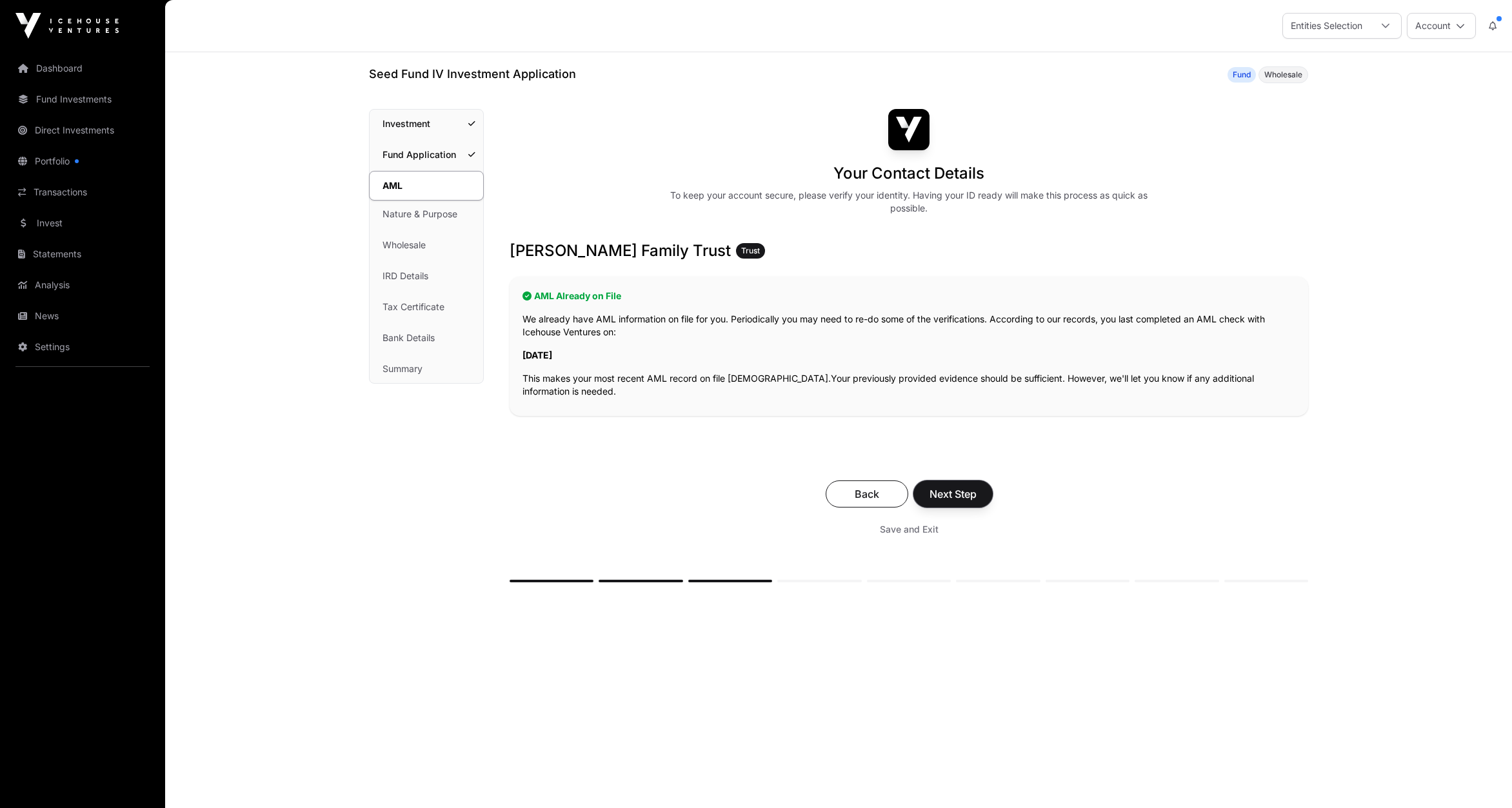
click at [966, 491] on span "Next Step" at bounding box center [952, 494] width 47 height 16
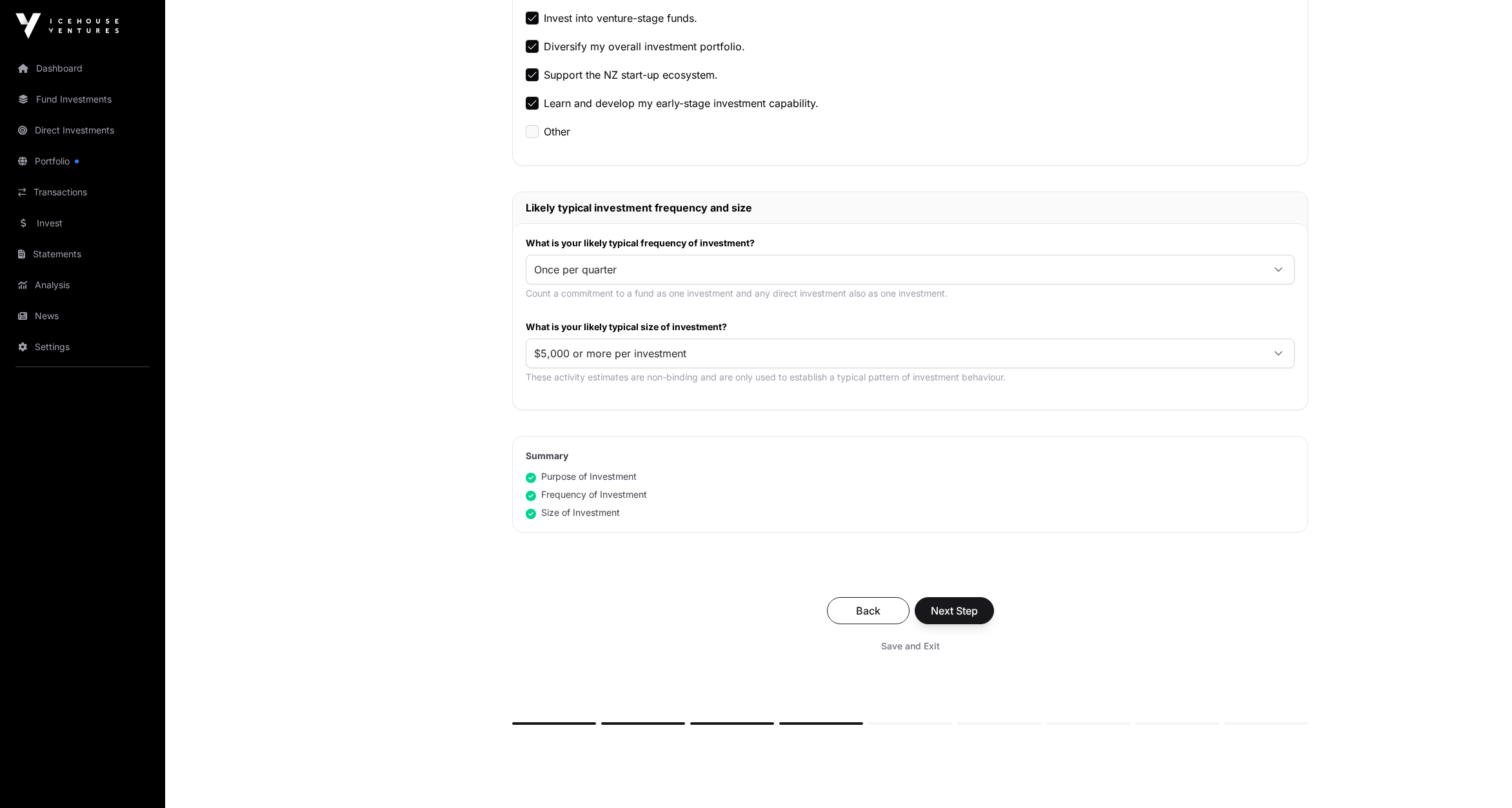
scroll to position [470, 0]
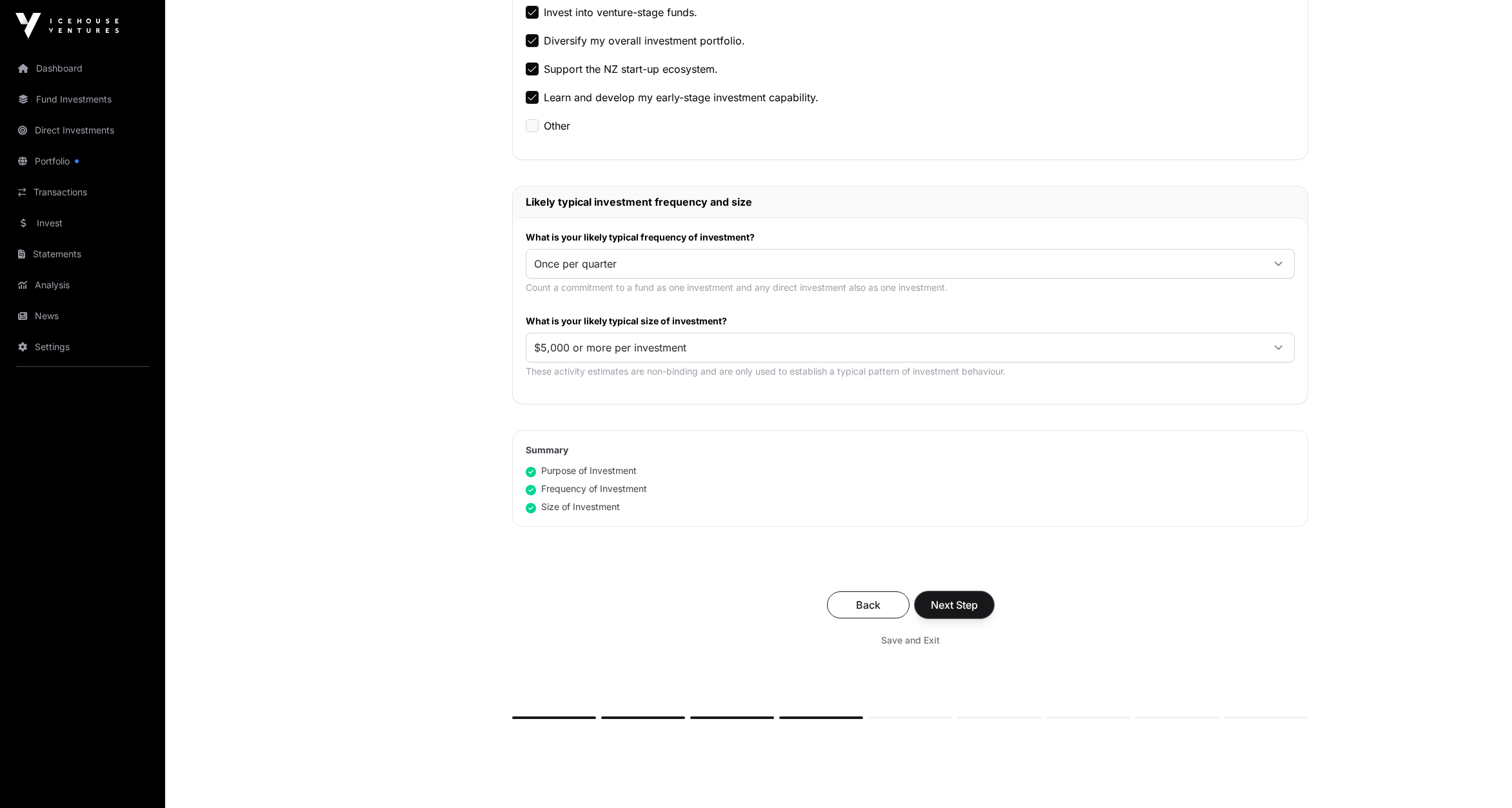
click at [944, 602] on span "Next Step" at bounding box center [954, 605] width 47 height 16
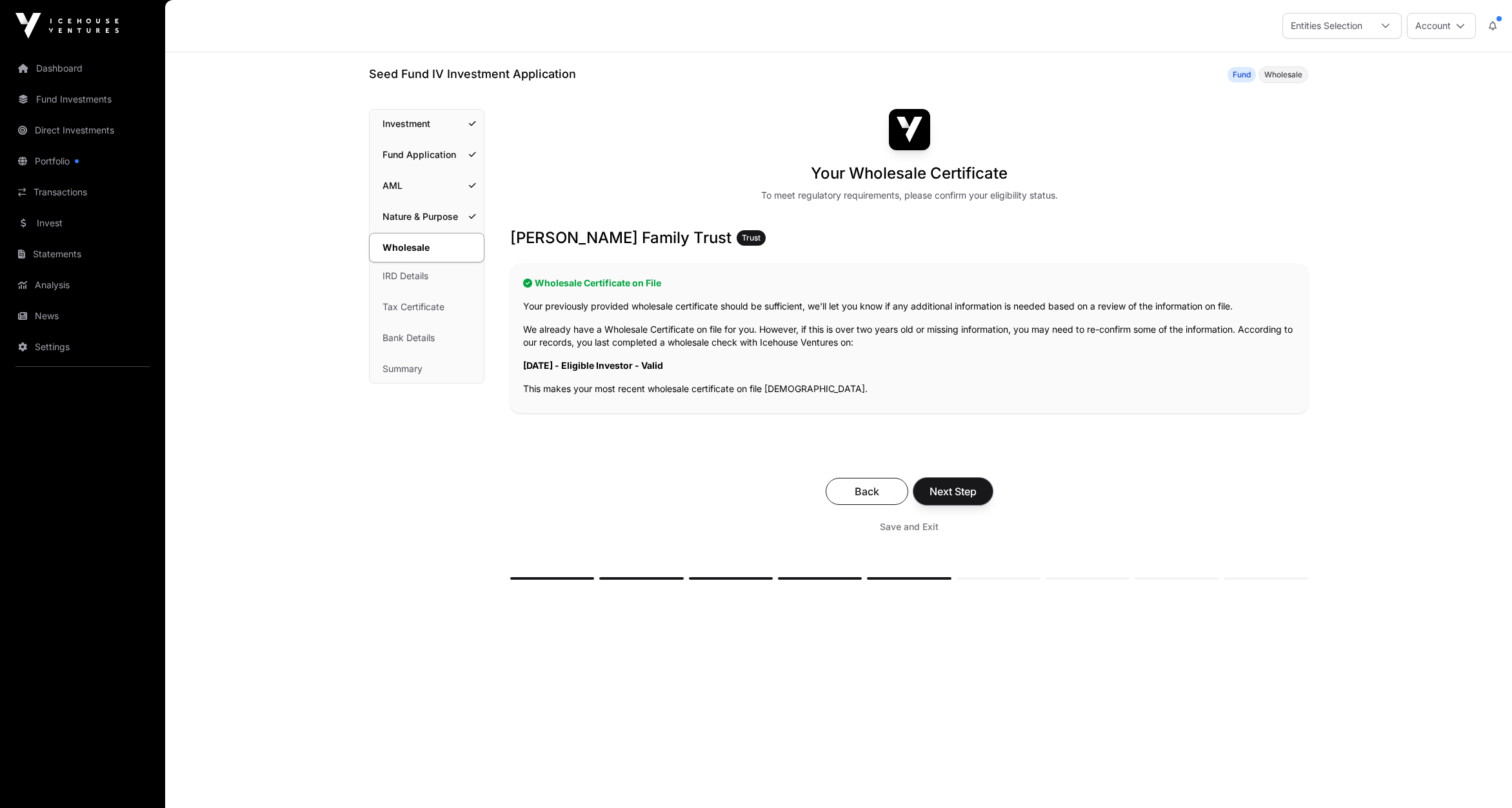
click at [964, 496] on span "Next Step" at bounding box center [952, 491] width 47 height 16
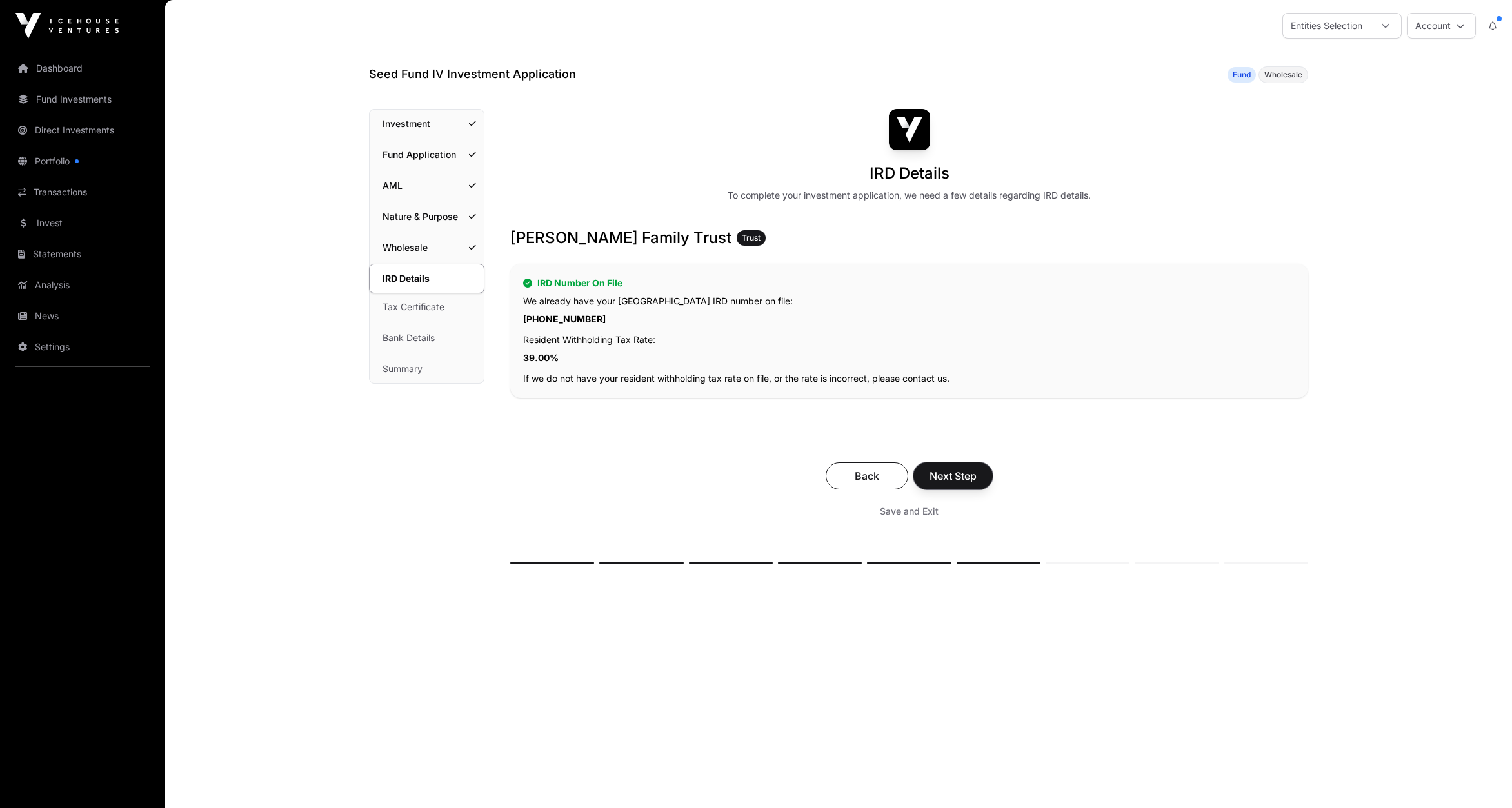
click at [956, 475] on span "Next Step" at bounding box center [952, 476] width 47 height 16
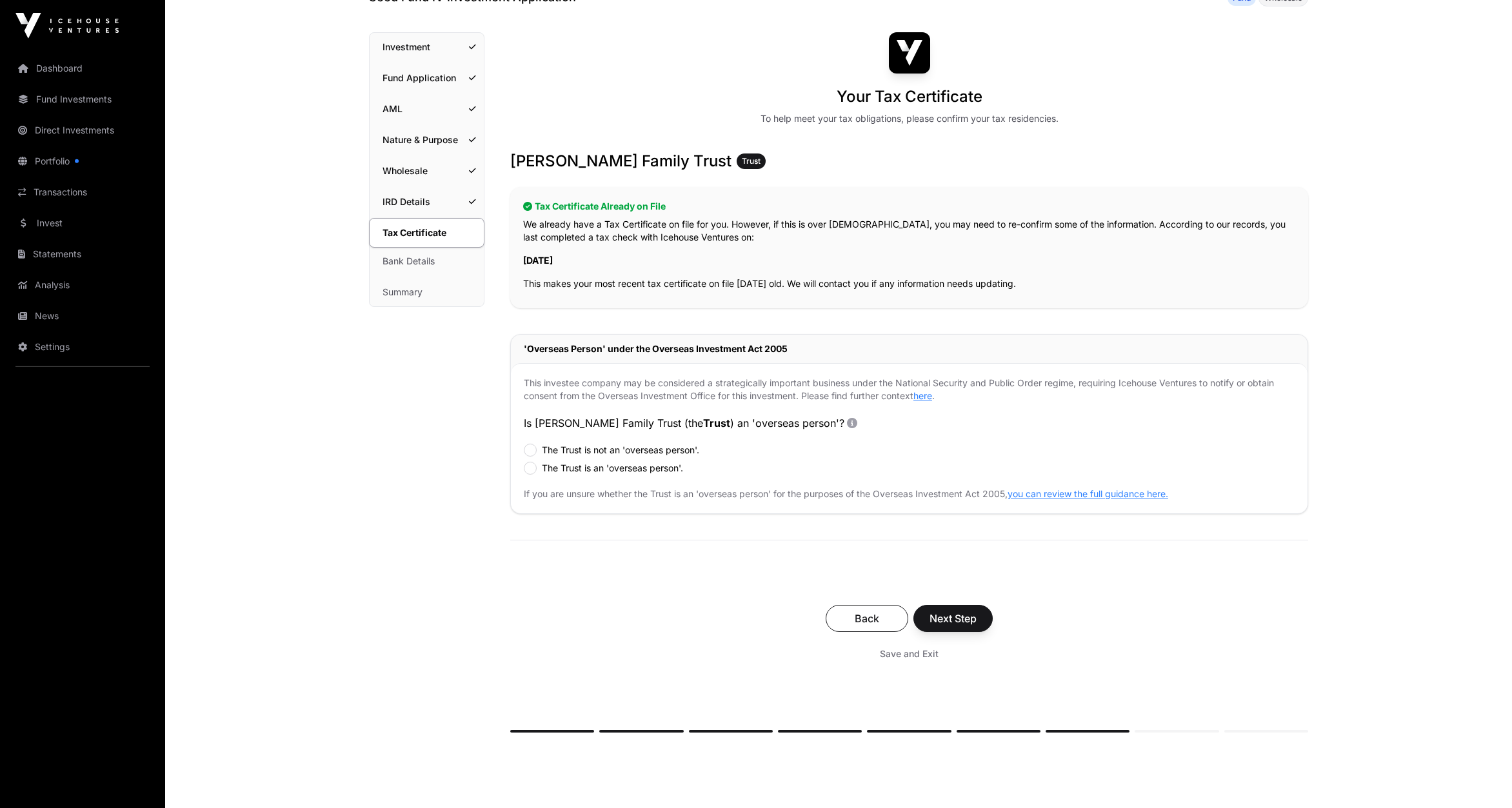
scroll to position [159, 0]
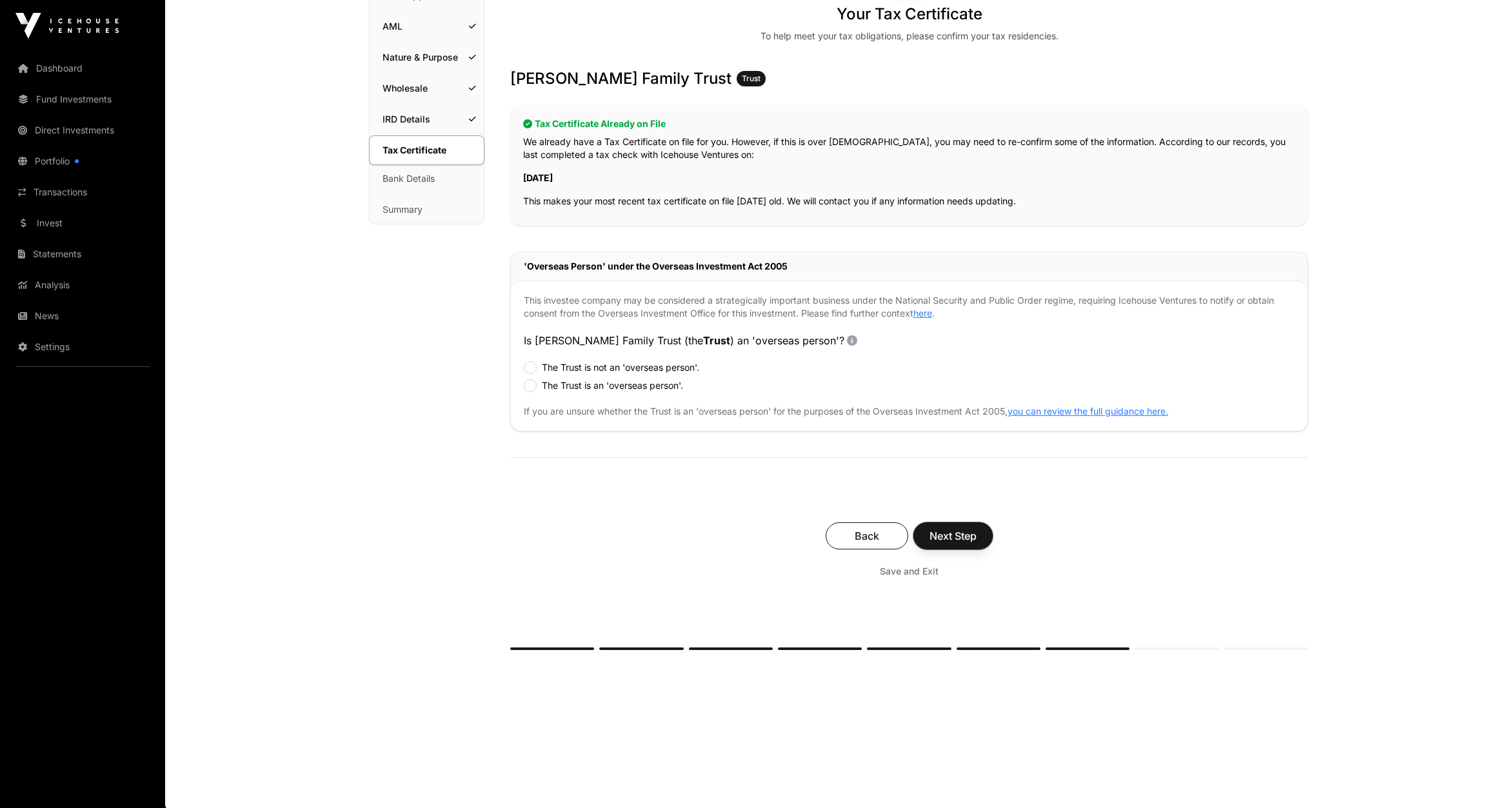
click at [950, 533] on span "Next Step" at bounding box center [952, 536] width 47 height 16
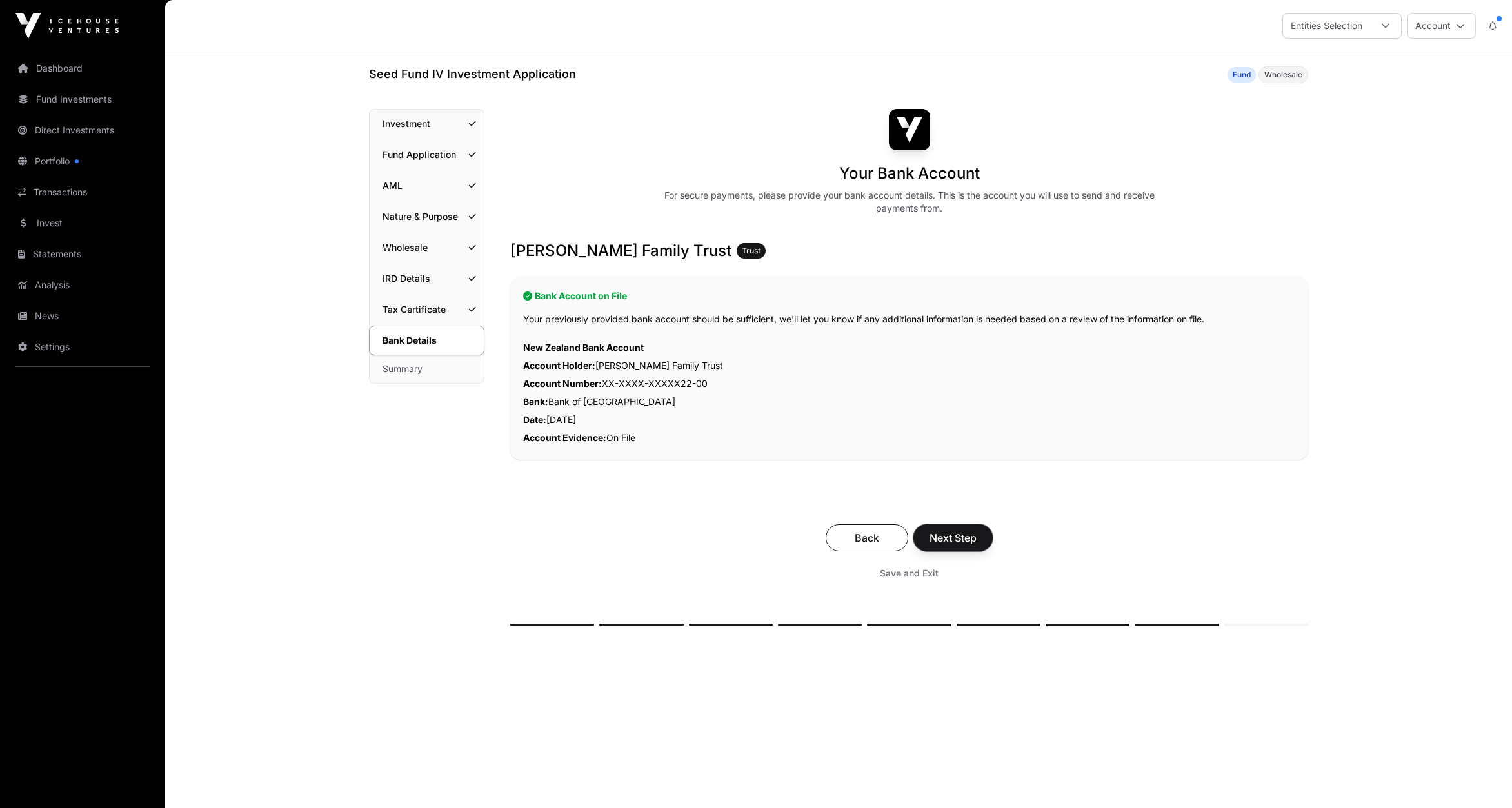
click at [950, 533] on span "Next Step" at bounding box center [952, 538] width 47 height 16
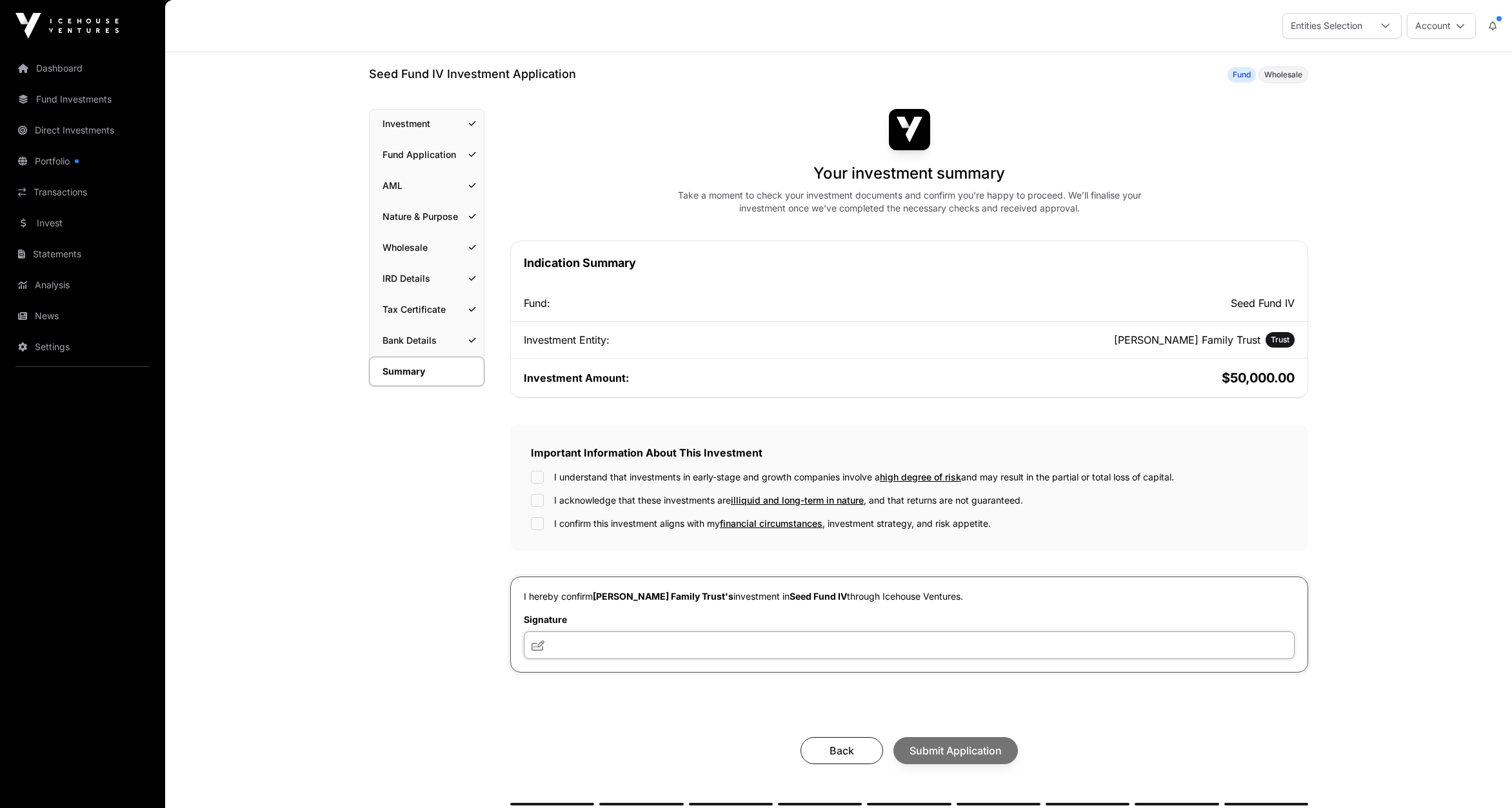
click at [589, 642] on input "text" at bounding box center [908, 645] width 771 height 28
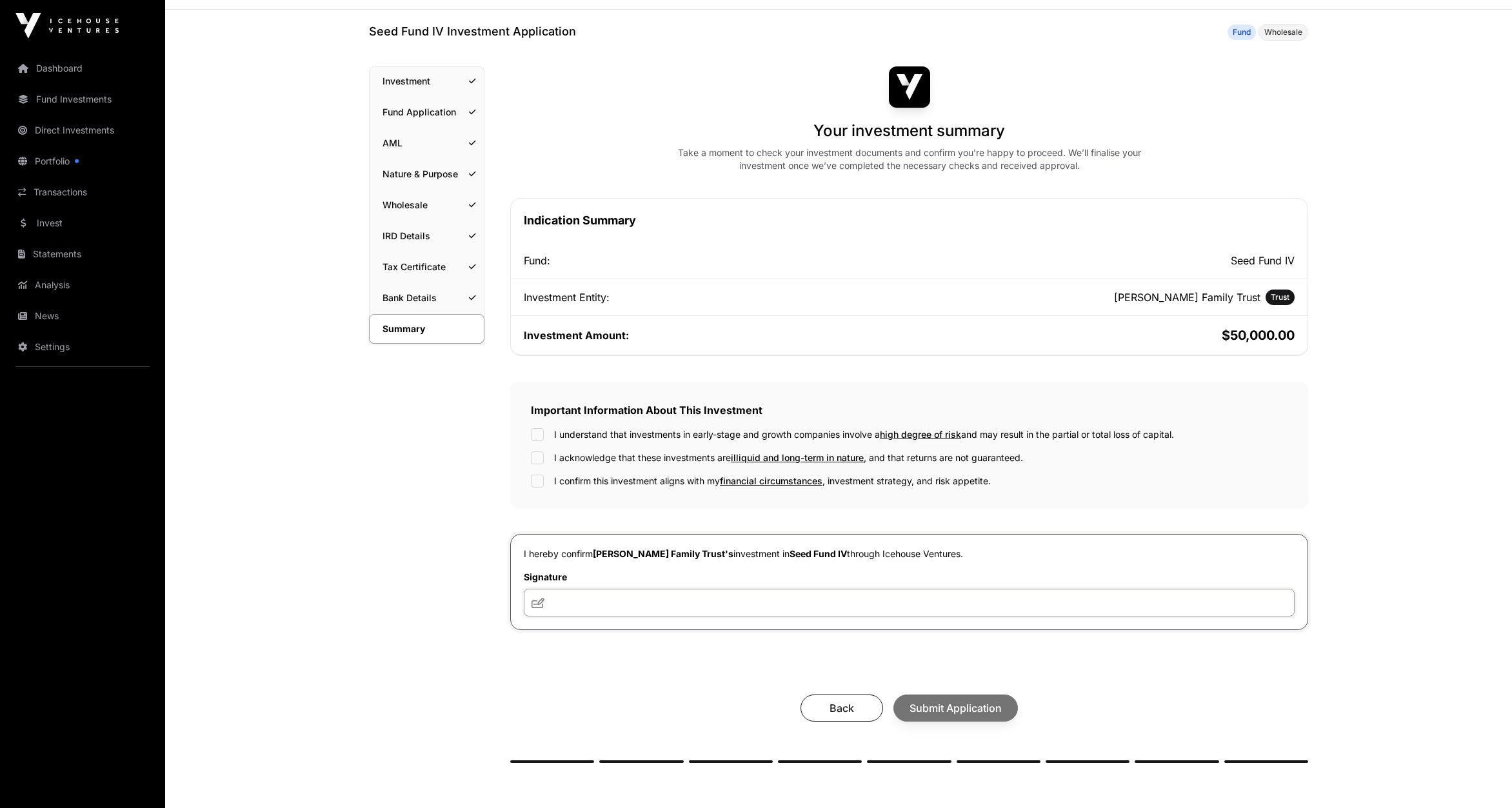
scroll to position [67, 0]
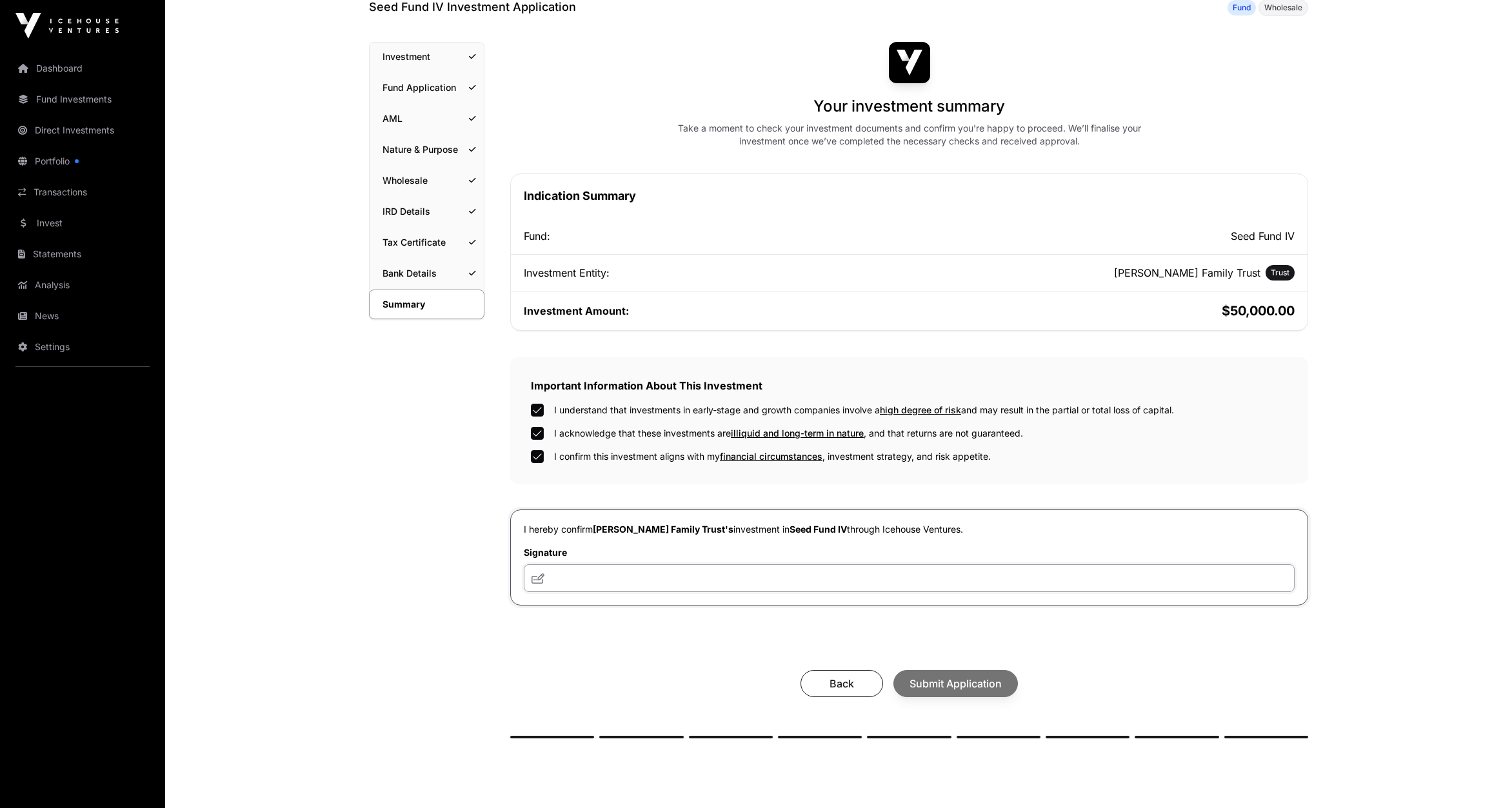
click at [553, 578] on input "text" at bounding box center [908, 578] width 771 height 28
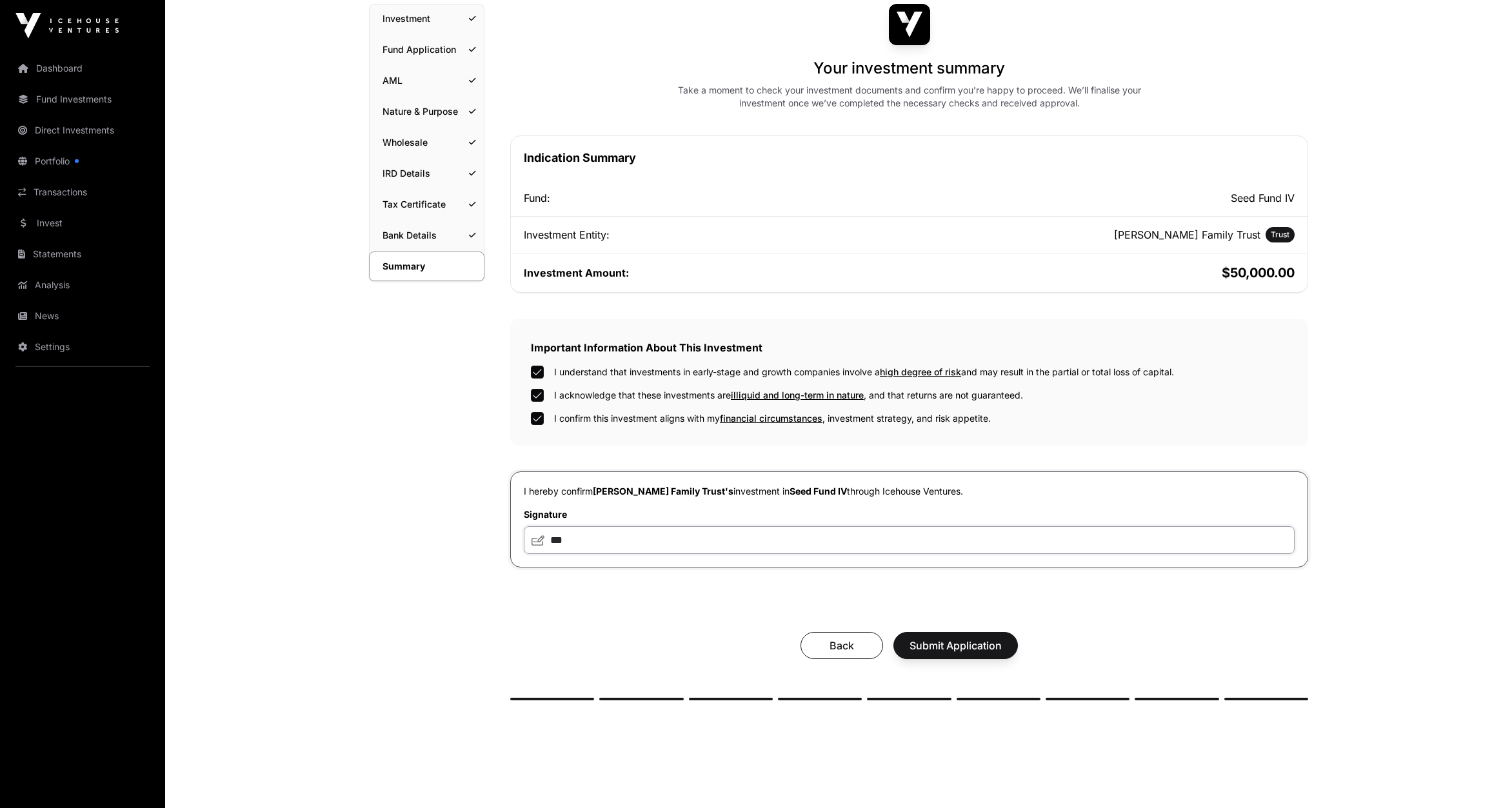
scroll to position [156, 0]
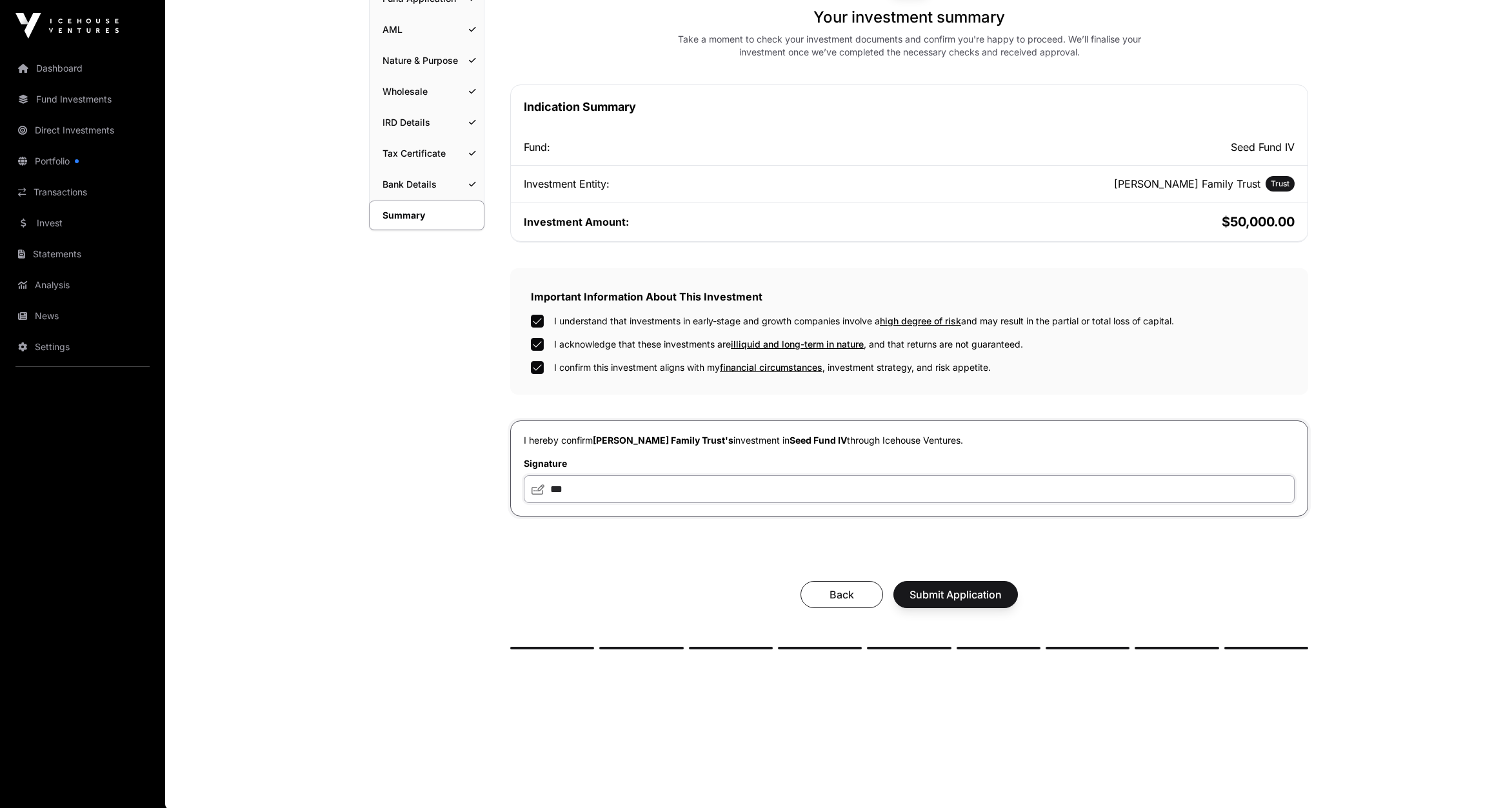
type input "***"
click at [952, 592] on span "Submit Application" at bounding box center [955, 595] width 92 height 16
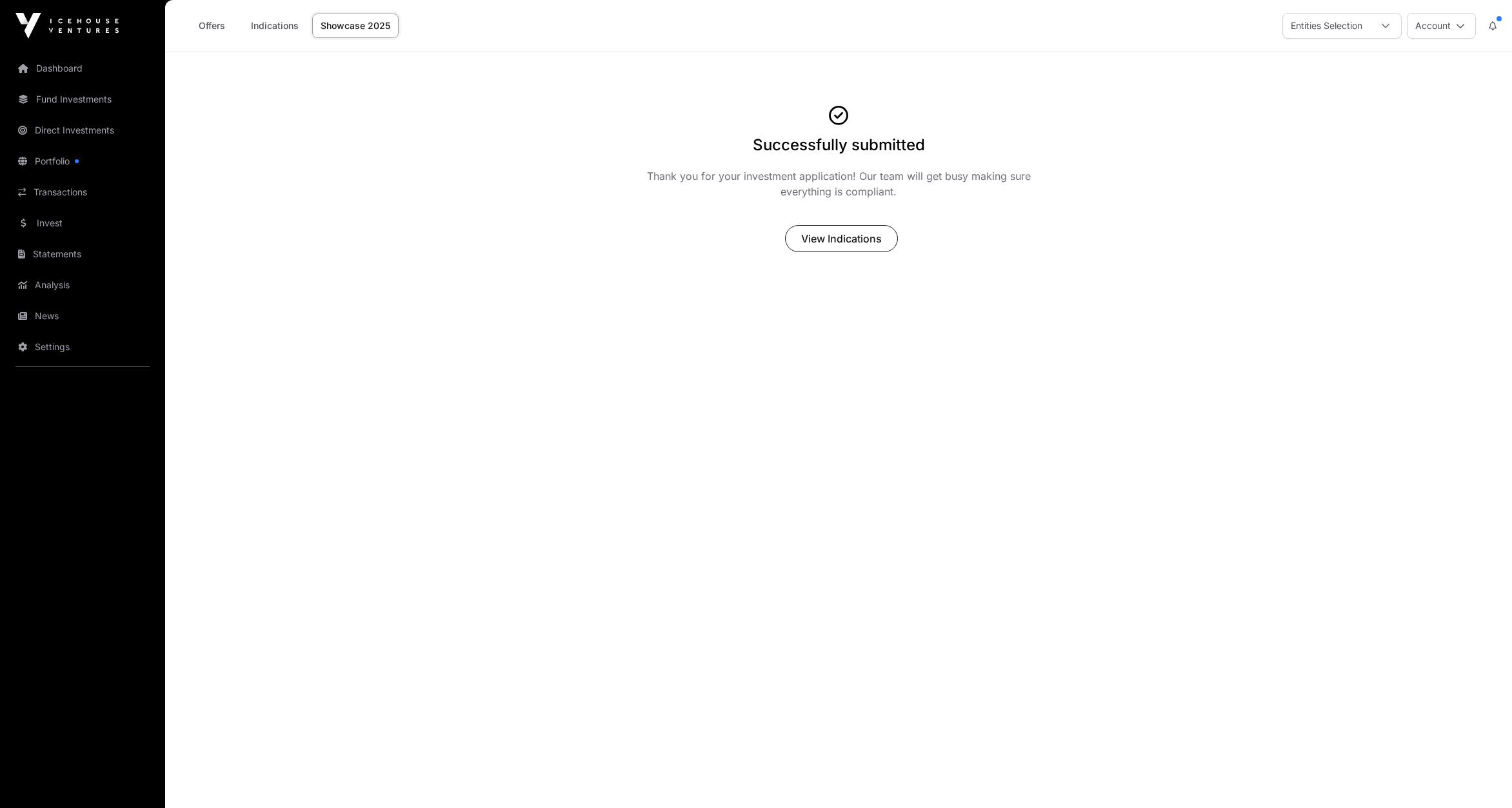
click at [48, 157] on link "Portfolio" at bounding box center [82, 161] width 144 height 28
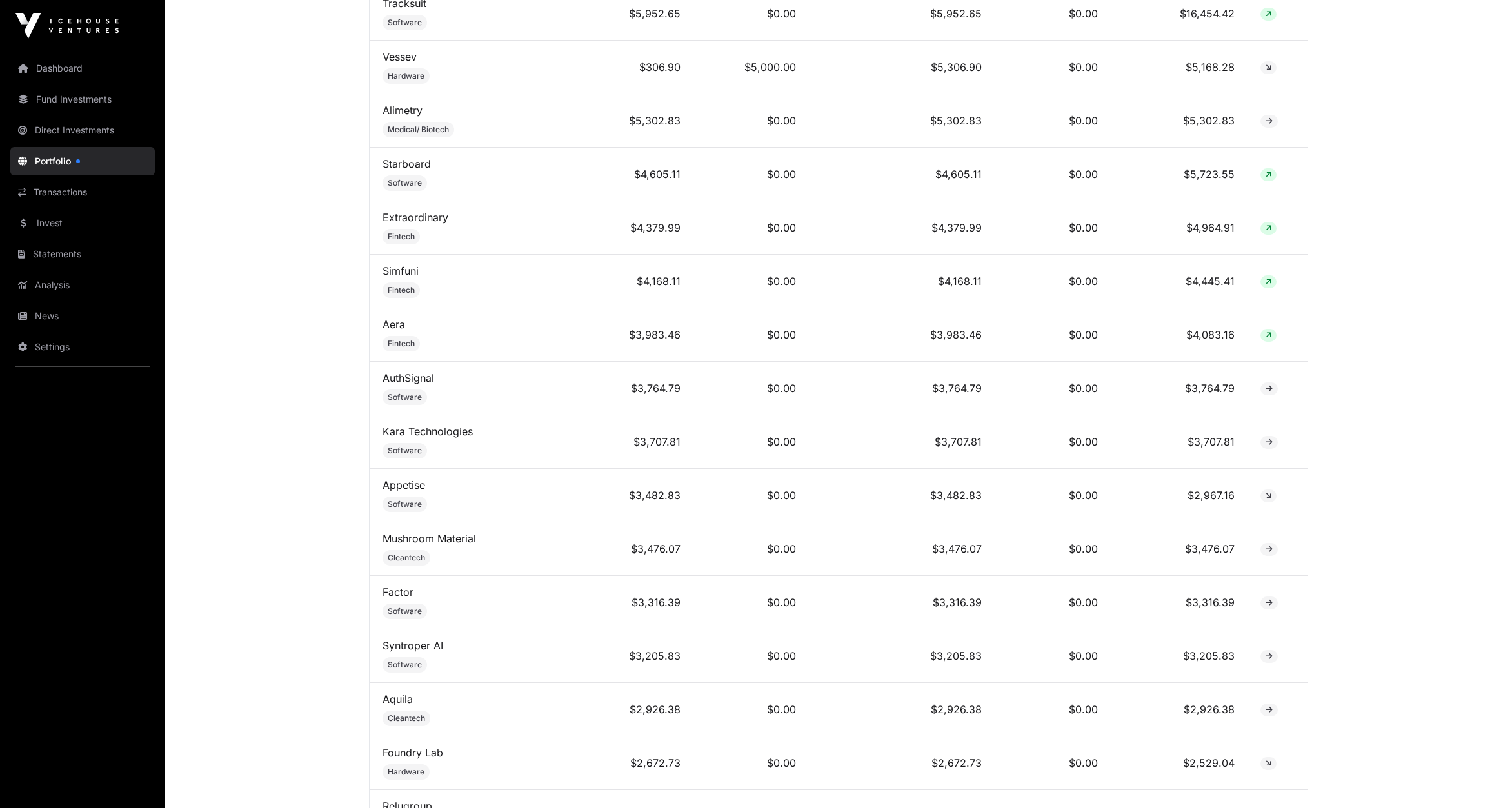
scroll to position [1274, 0]
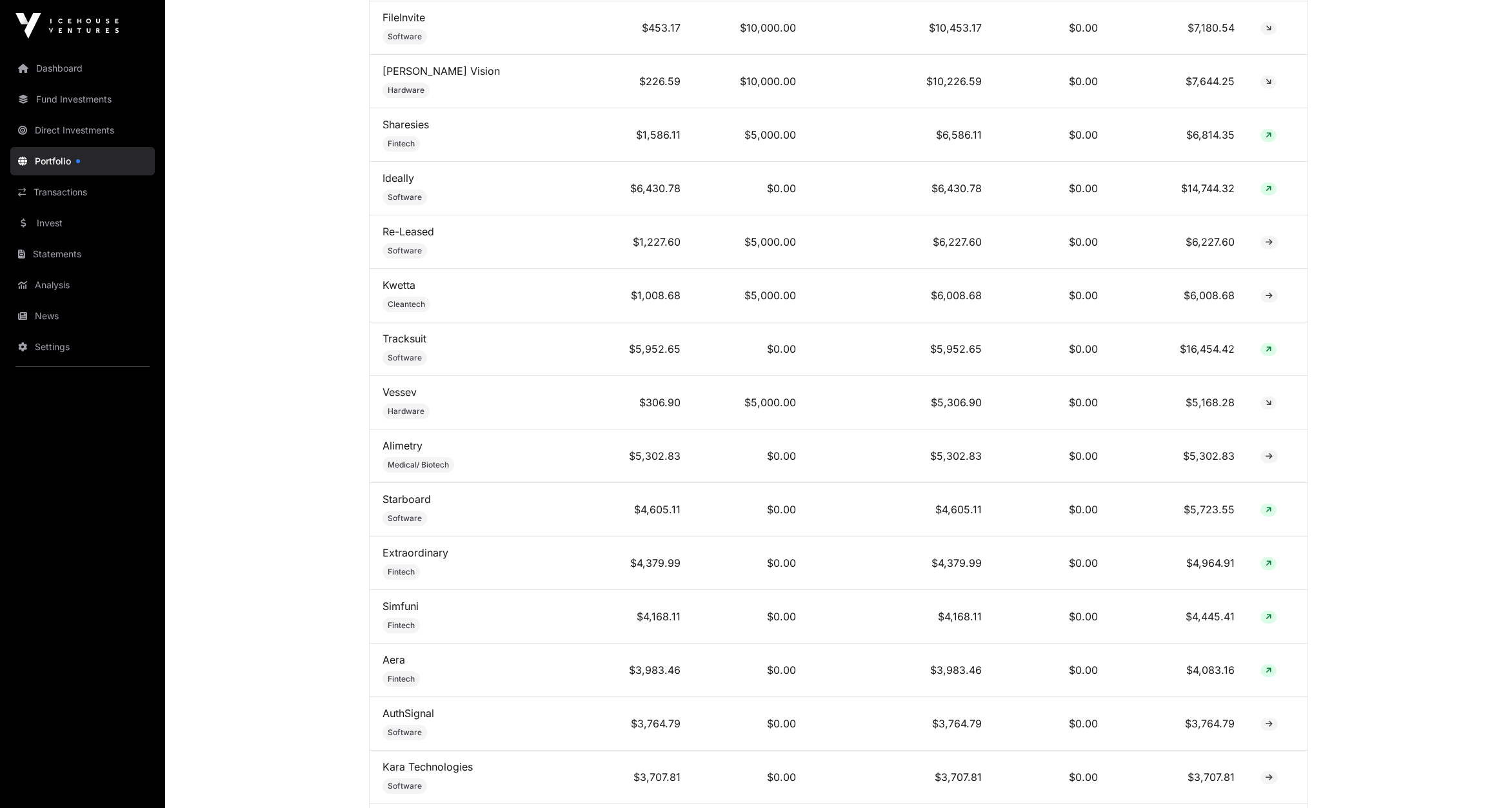
click at [408, 118] on link "Sharesies" at bounding box center [406, 124] width 47 height 13
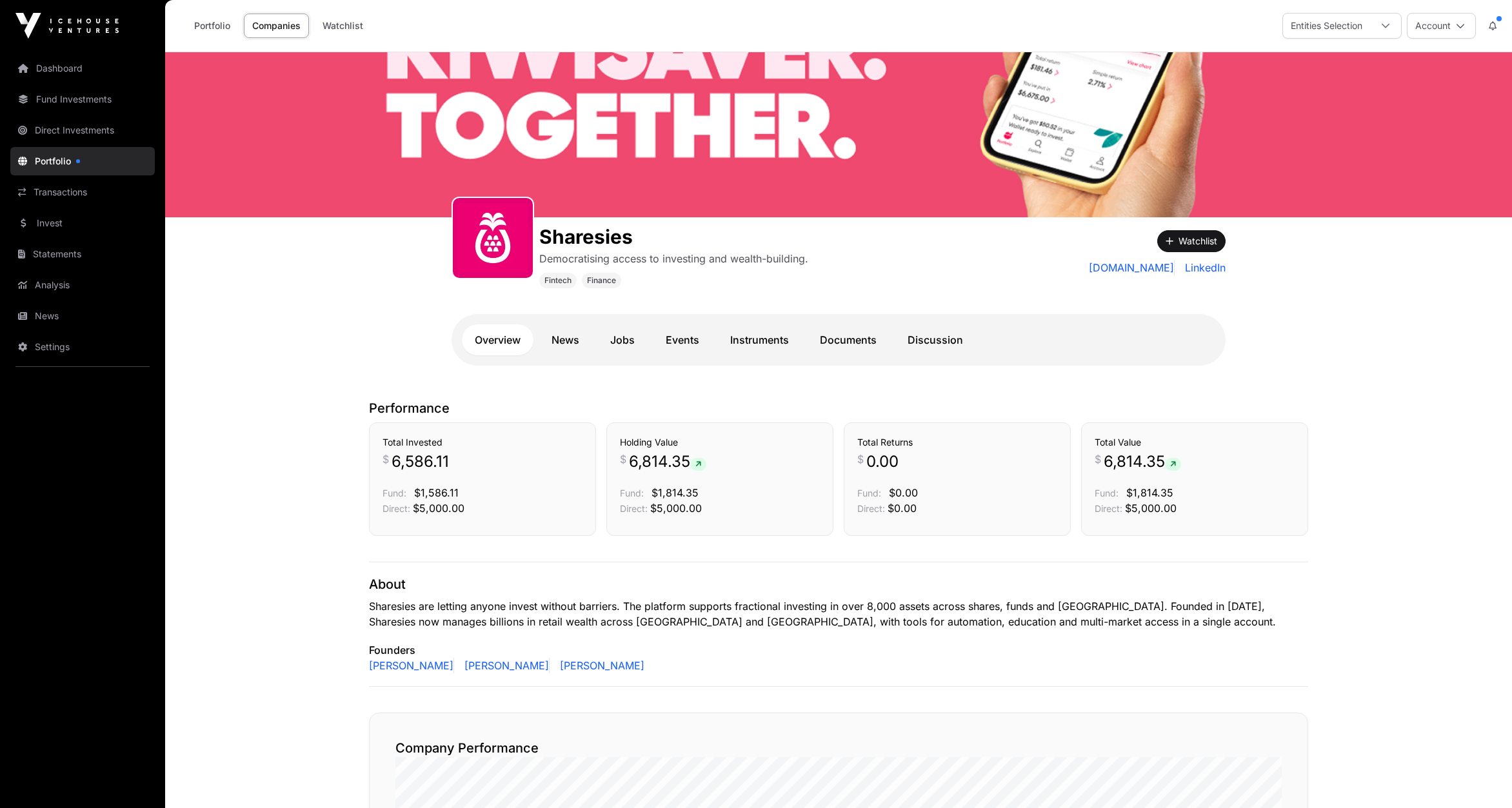
click at [755, 342] on link "Instruments" at bounding box center [760, 340] width 85 height 31
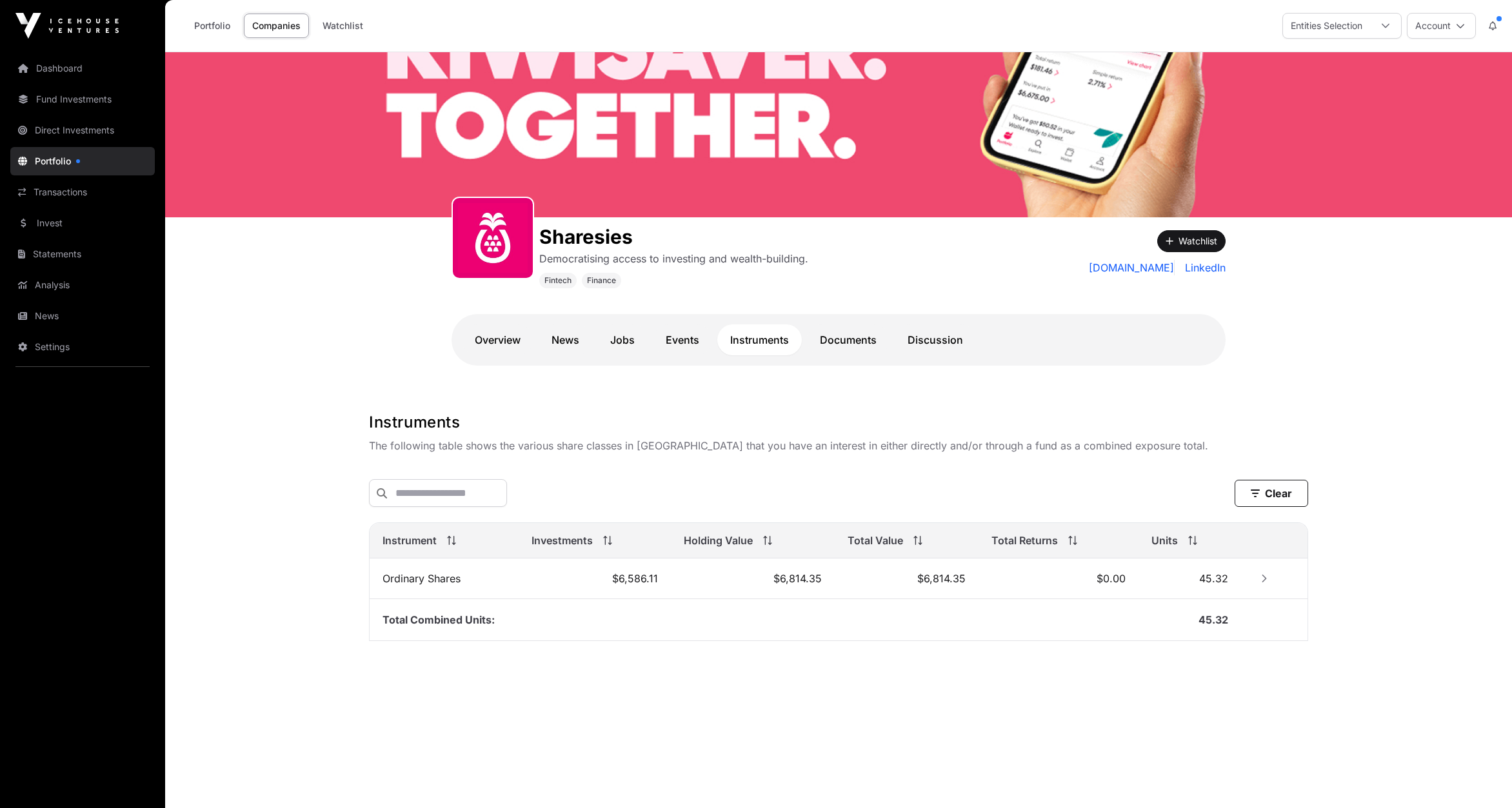
click at [677, 337] on link "Events" at bounding box center [682, 340] width 60 height 31
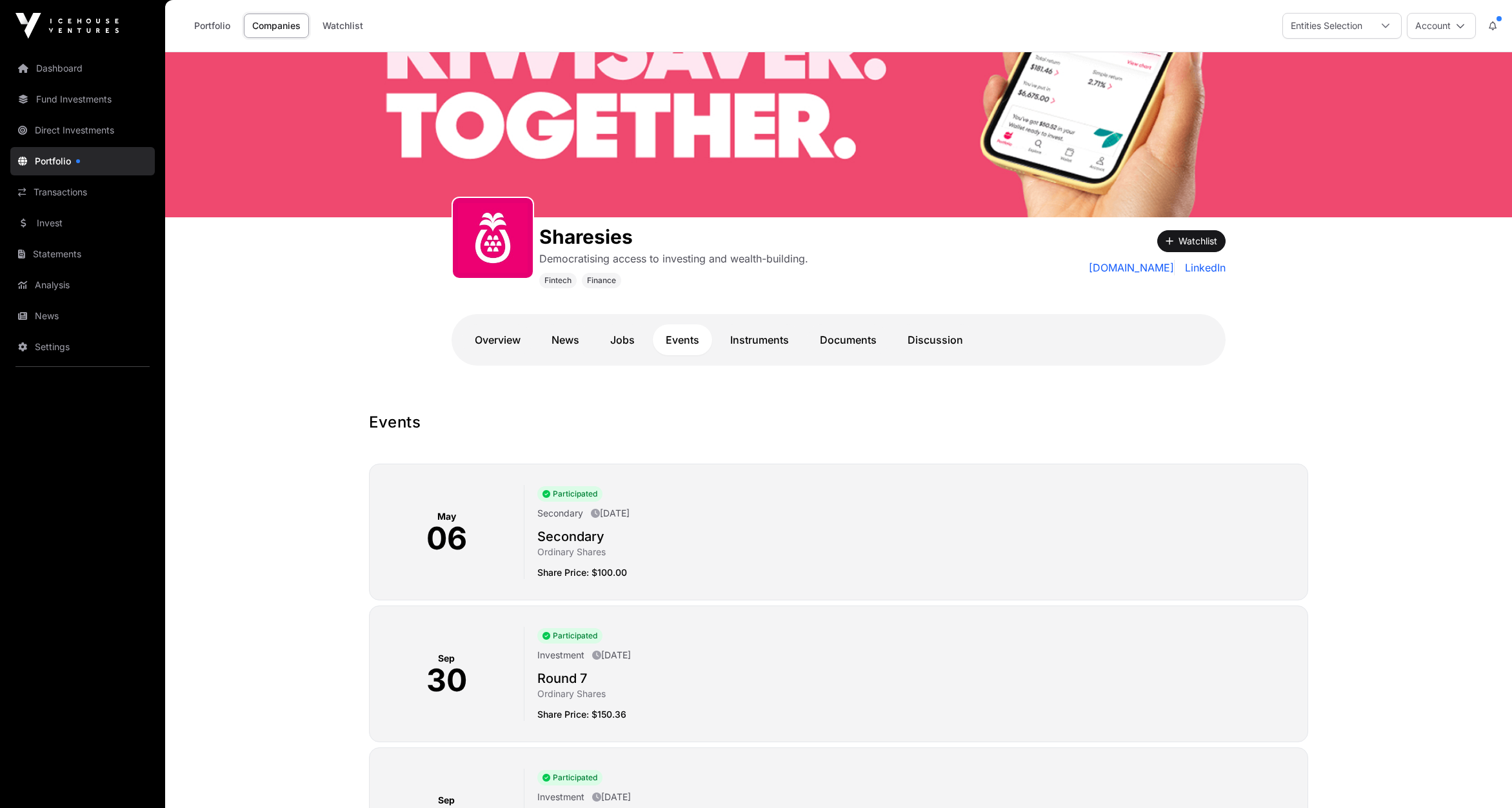
click at [480, 333] on link "Overview" at bounding box center [497, 340] width 72 height 31
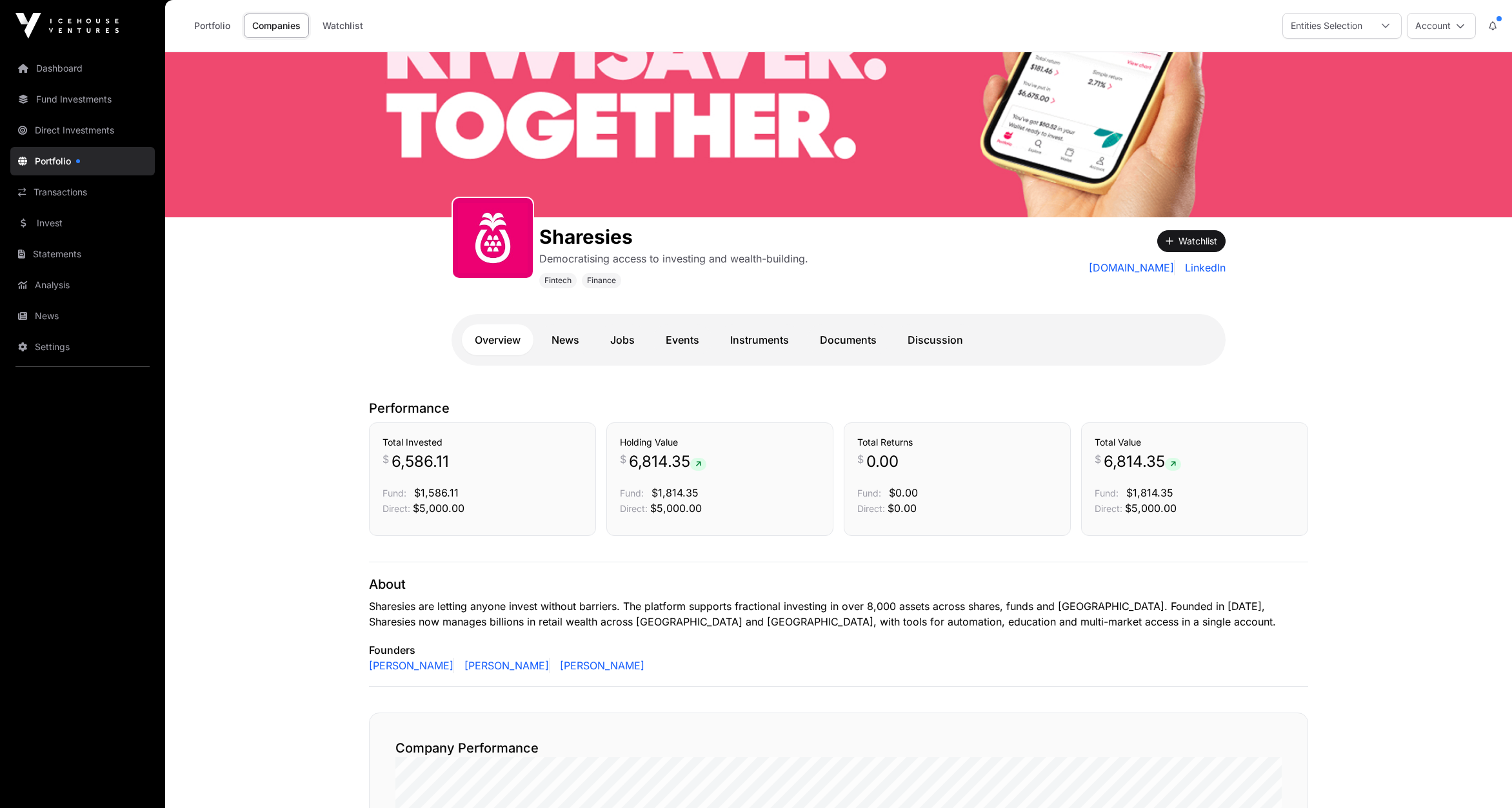
click at [54, 70] on link "Dashboard" at bounding box center [82, 68] width 144 height 28
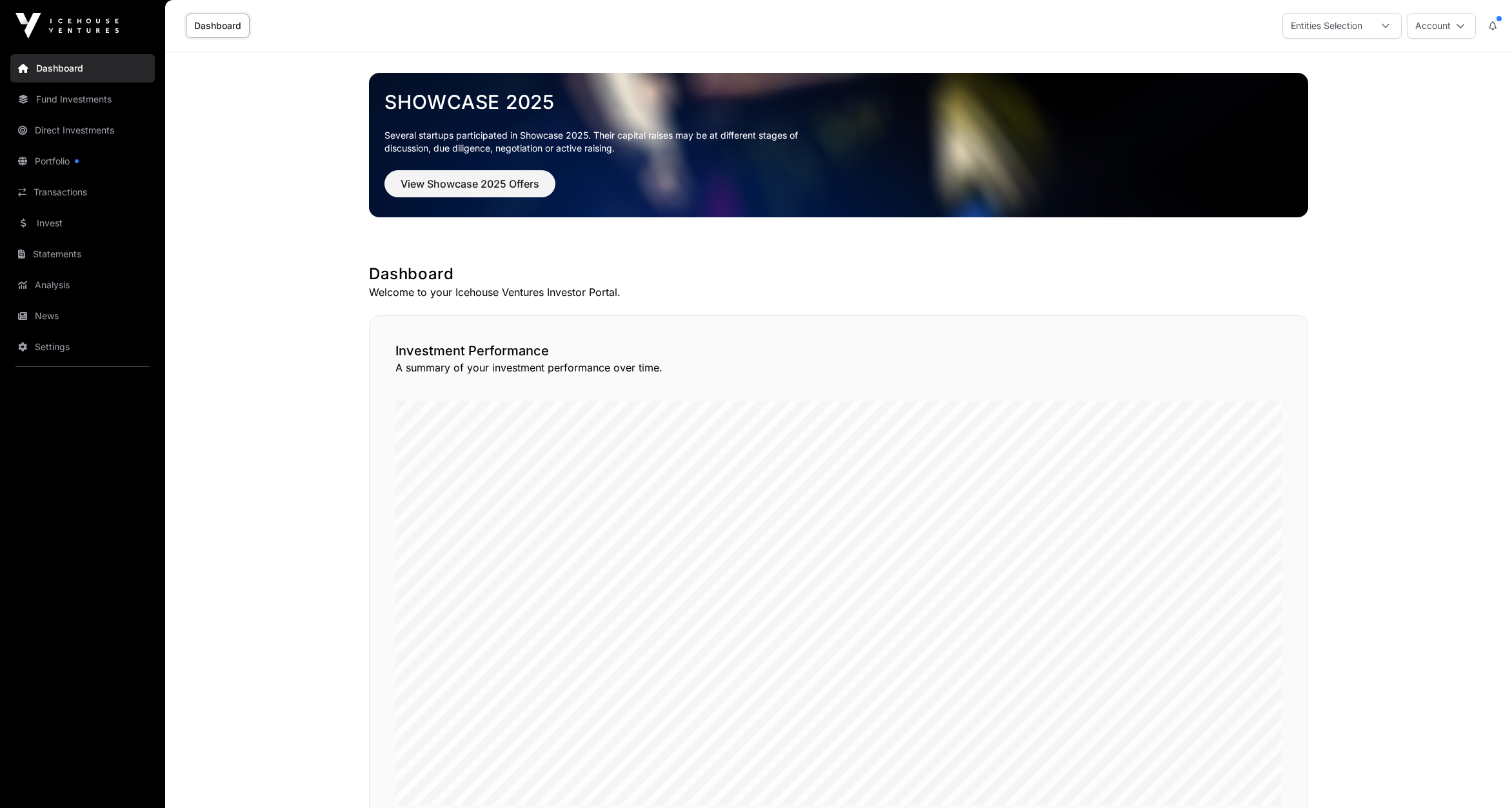
click at [70, 162] on link "Portfolio" at bounding box center [82, 161] width 144 height 28
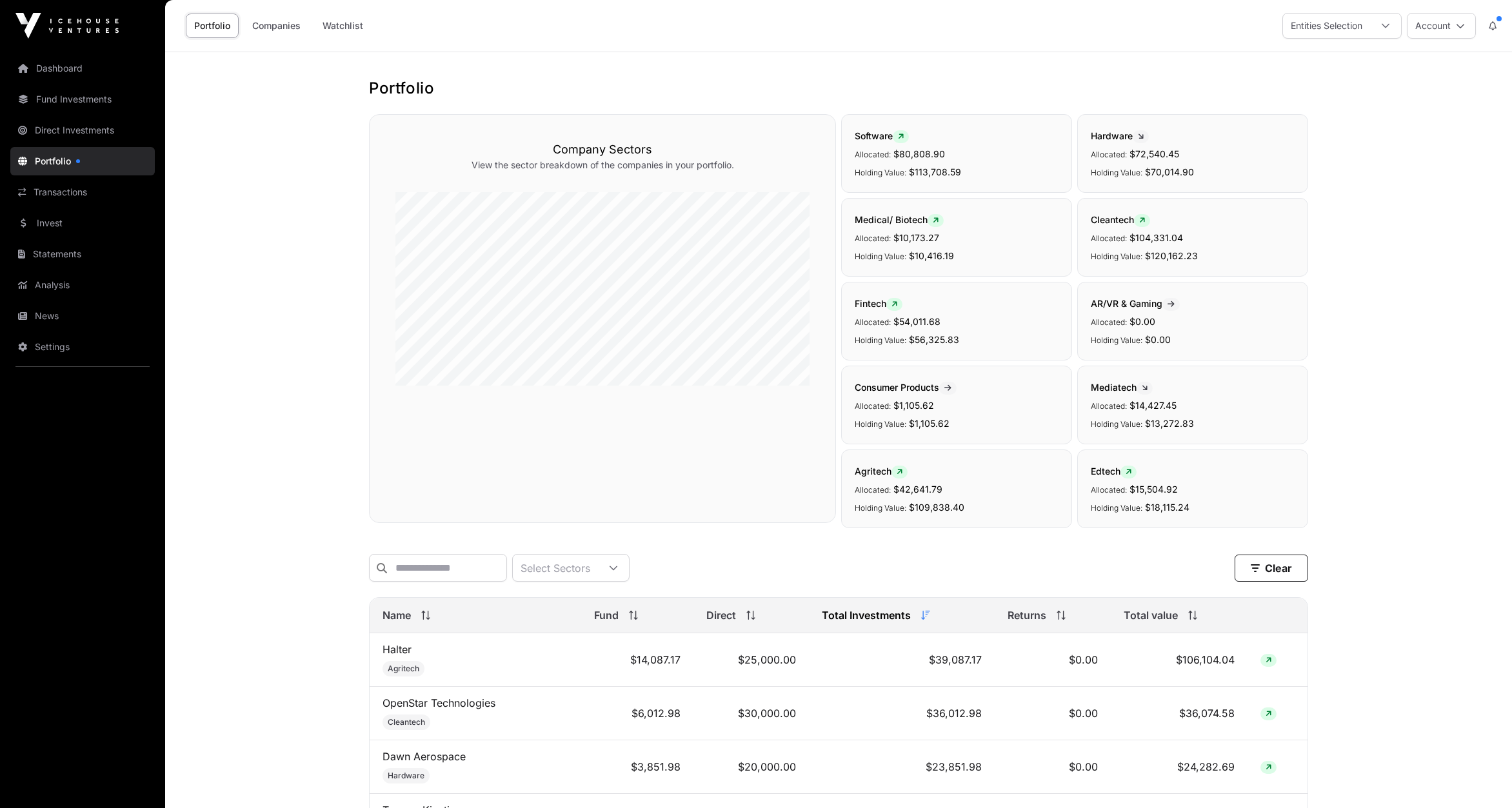
click at [1153, 611] on span "Total value" at bounding box center [1150, 615] width 54 height 16
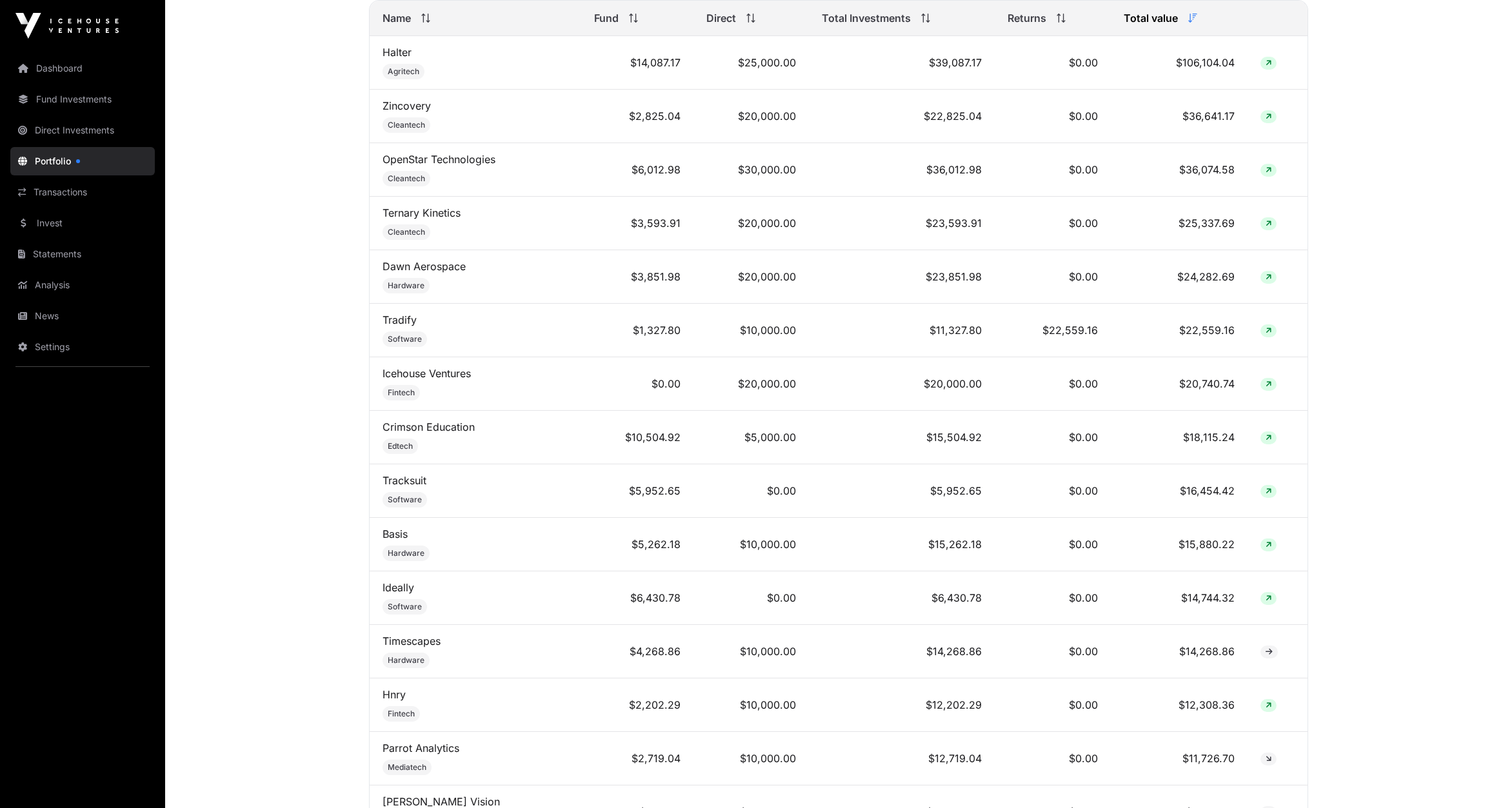
scroll to position [329, 0]
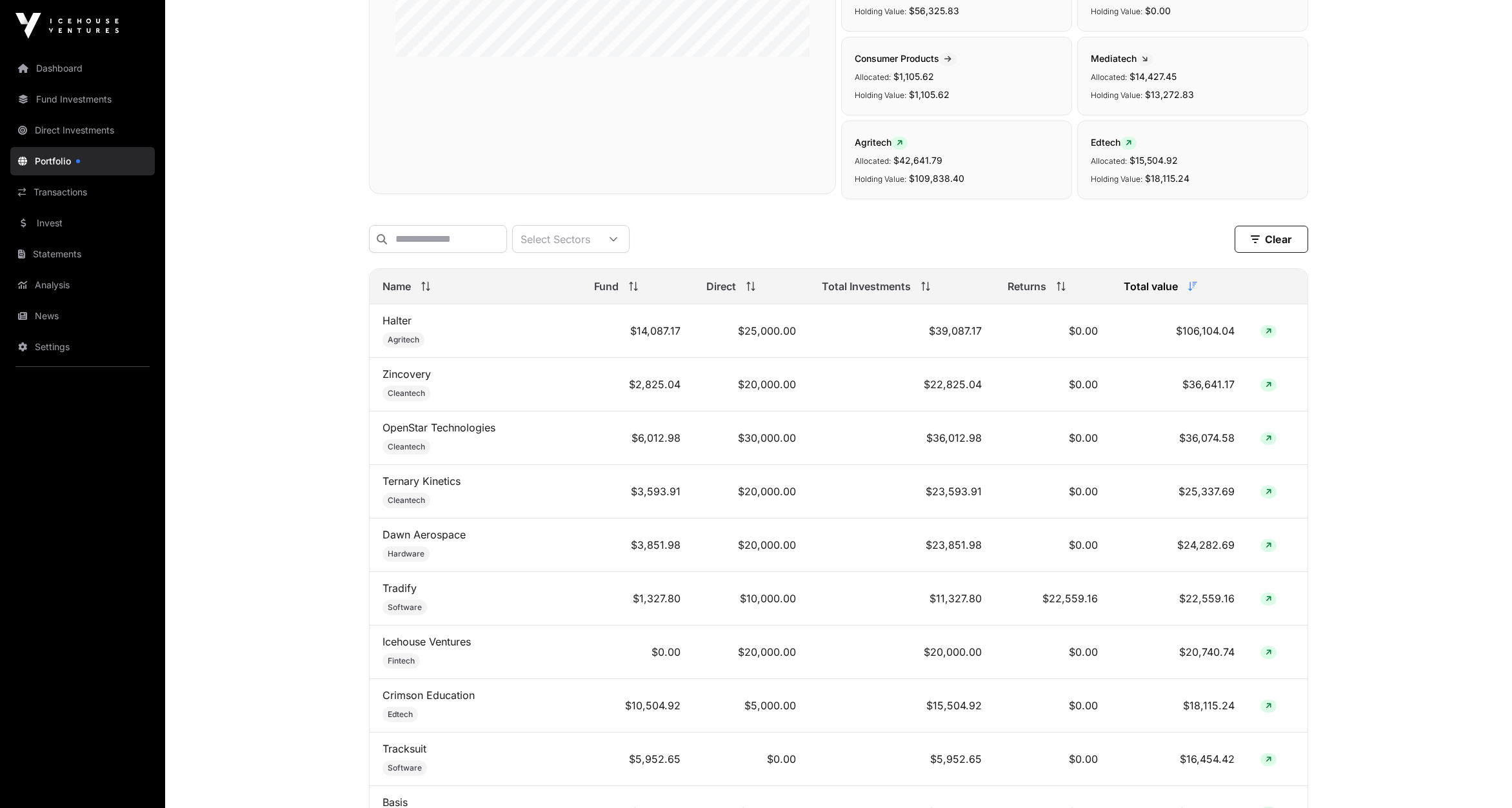
click at [396, 286] on span "Name" at bounding box center [396, 287] width 28 height 16
click at [399, 287] on span "Name" at bounding box center [396, 287] width 28 height 16
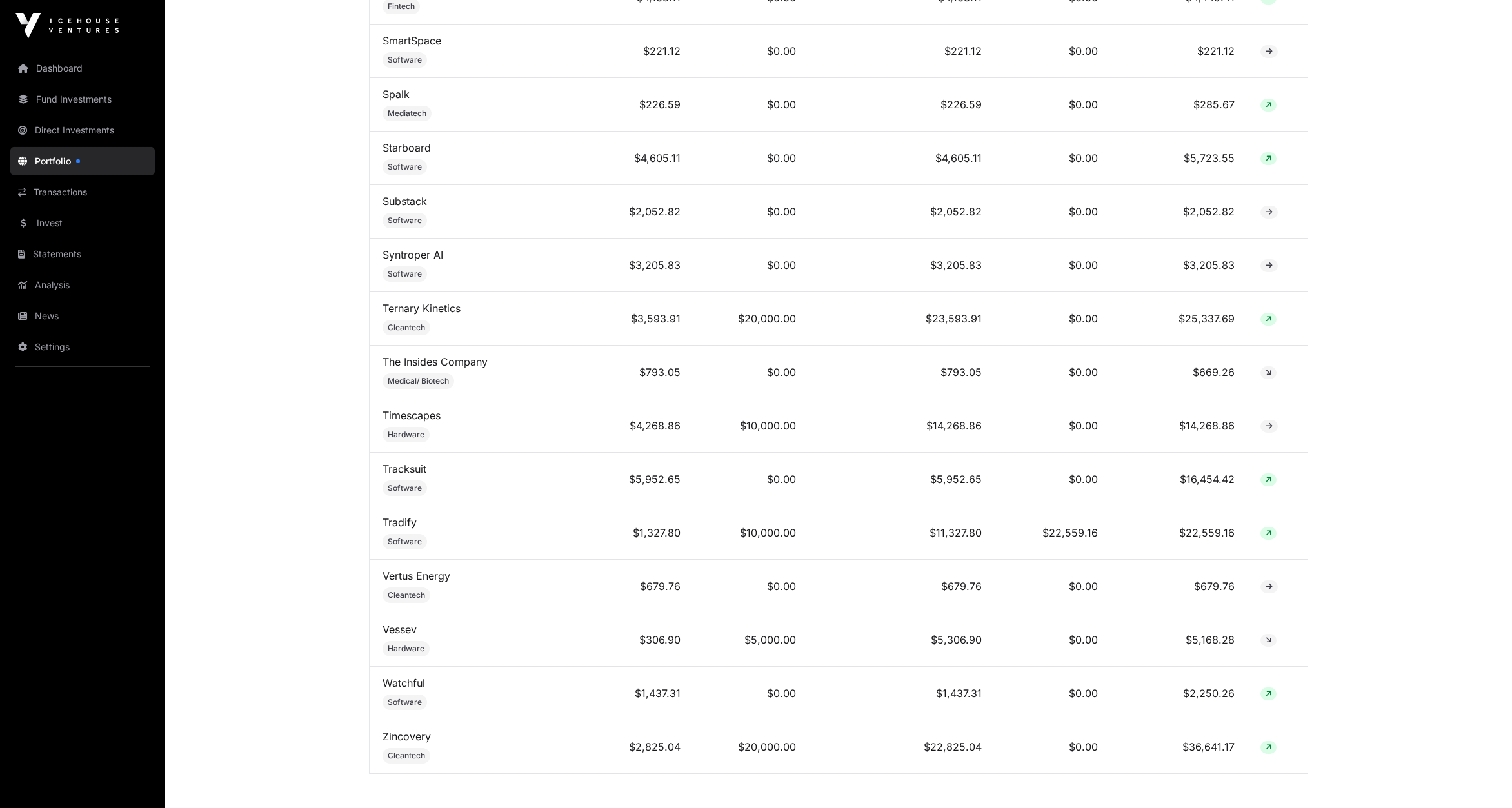
scroll to position [3950, 0]
